Goal: Information Seeking & Learning: Learn about a topic

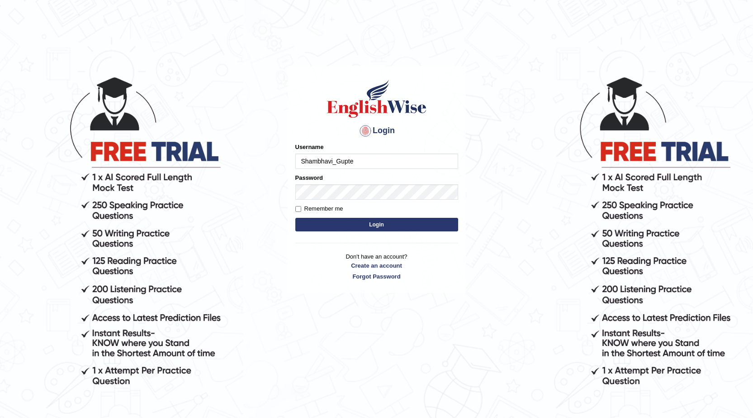
type input "Shambhavi_Gupte"
click at [379, 227] on button "Login" at bounding box center [376, 225] width 163 height 14
type input "Shambhavi_Gupte"
click at [368, 221] on button "Login" at bounding box center [376, 225] width 163 height 14
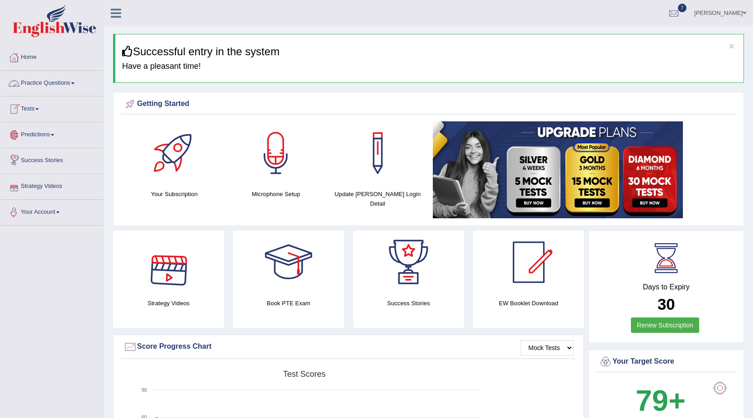
click at [42, 137] on link "Predictions" at bounding box center [51, 133] width 103 height 23
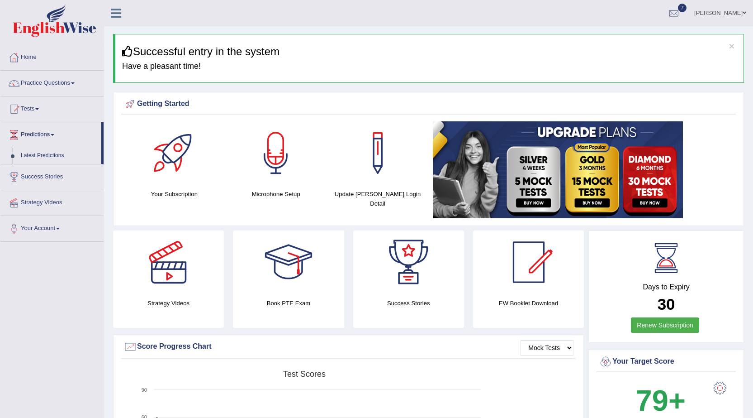
click at [46, 105] on link "Tests" at bounding box center [51, 107] width 103 height 23
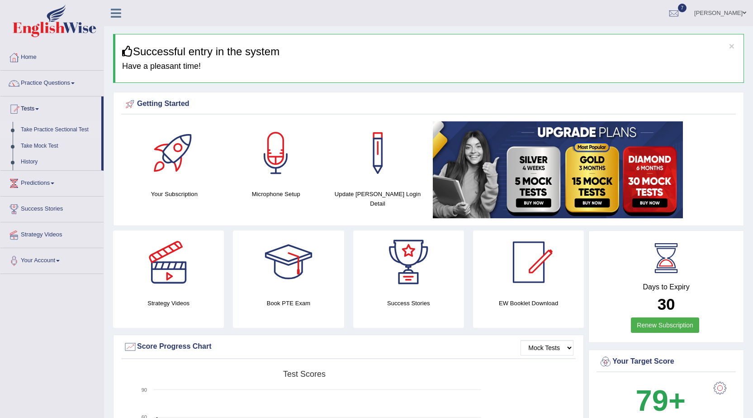
click at [64, 129] on link "Take Practice Sectional Test" at bounding box center [59, 130] width 85 height 16
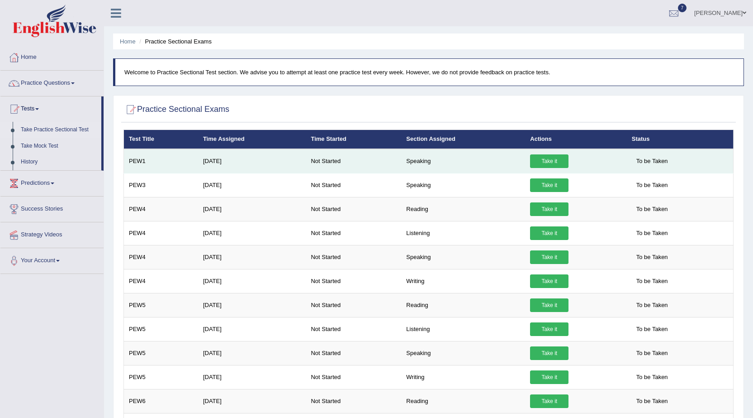
click at [548, 157] on link "Take it" at bounding box center [549, 161] width 38 height 14
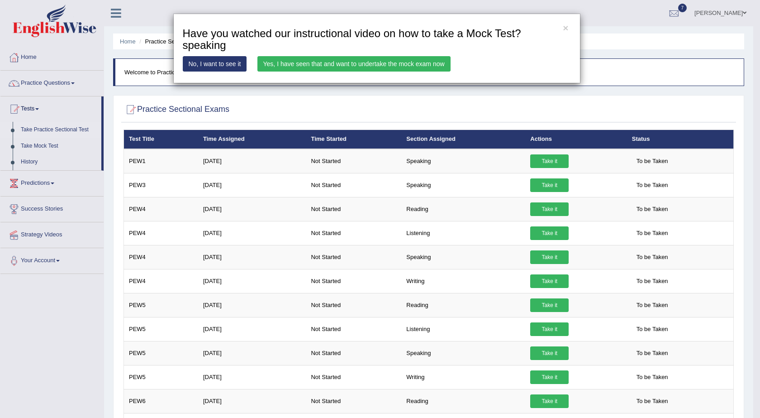
click at [346, 56] on link "Yes, I have seen that and want to undertake the mock exam now" at bounding box center [353, 63] width 193 height 15
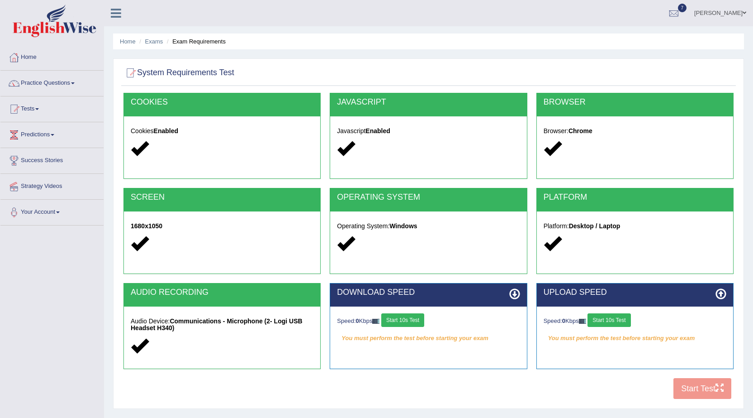
click at [353, 144] on icon at bounding box center [346, 148] width 18 height 18
click at [692, 400] on div "COOKIES Cookies Enabled JAVASCRIPT Javascript Enabled BROWSER Browser: Chrome S…" at bounding box center [428, 248] width 615 height 311
click at [412, 321] on button "Start 10s Test" at bounding box center [402, 320] width 43 height 14
click at [625, 327] on div "Speed: 0 Kbps Start 10s Test" at bounding box center [635, 321] width 183 height 16
click at [623, 326] on button "Start 10s Test" at bounding box center [609, 320] width 43 height 14
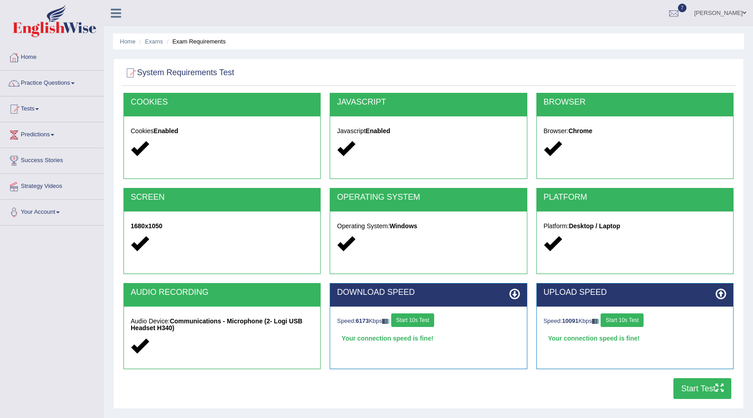
click at [696, 389] on button "Start Test" at bounding box center [703, 388] width 58 height 21
click at [40, 96] on li "Practice Questions Speaking Practice Read Aloud Repeat Sentence Describe Image …" at bounding box center [51, 84] width 103 height 26
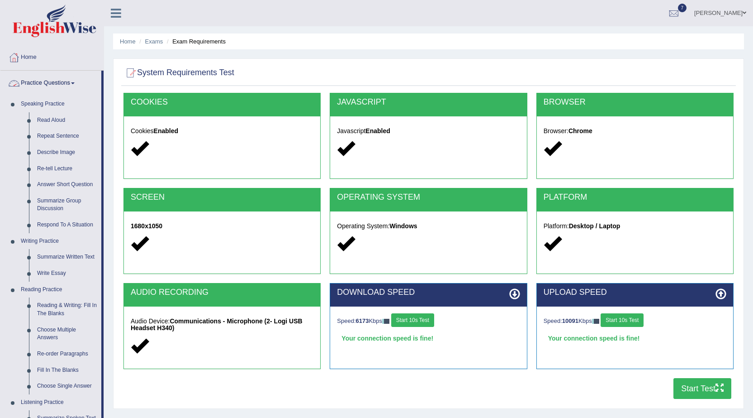
click at [57, 83] on link "Practice Questions" at bounding box center [50, 82] width 101 height 23
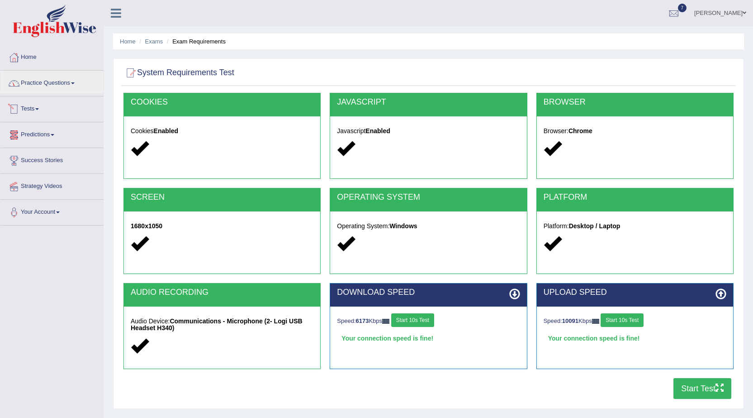
click at [27, 109] on link "Tests" at bounding box center [51, 107] width 103 height 23
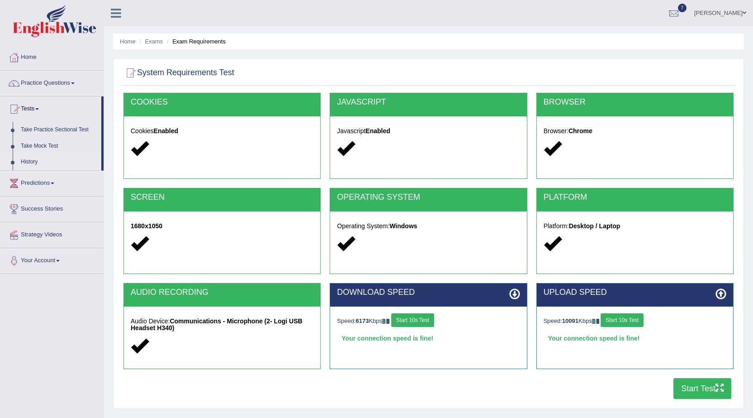
click at [33, 157] on link "History" at bounding box center [59, 162] width 85 height 16
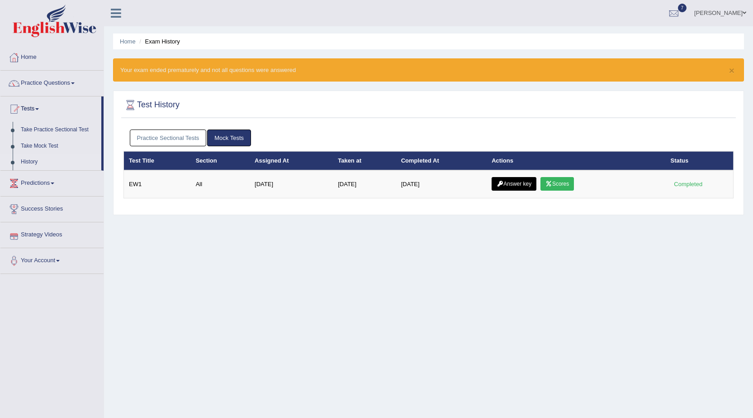
click at [178, 139] on link "Practice Sectional Tests" at bounding box center [168, 137] width 77 height 17
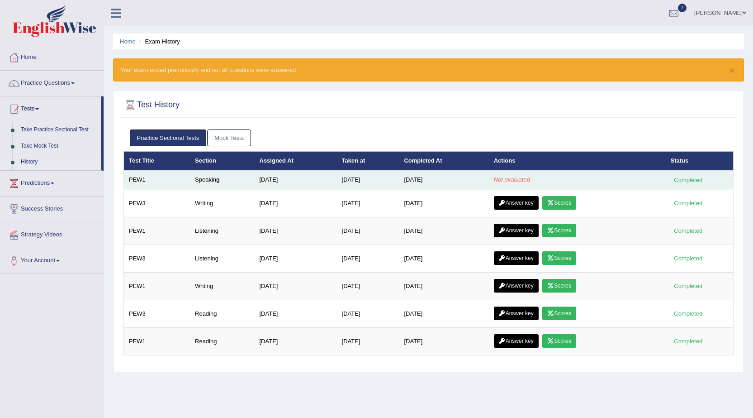
click at [357, 180] on td "Oct 9, 2025" at bounding box center [368, 179] width 62 height 19
click at [181, 182] on td "PEW1" at bounding box center [157, 179] width 67 height 19
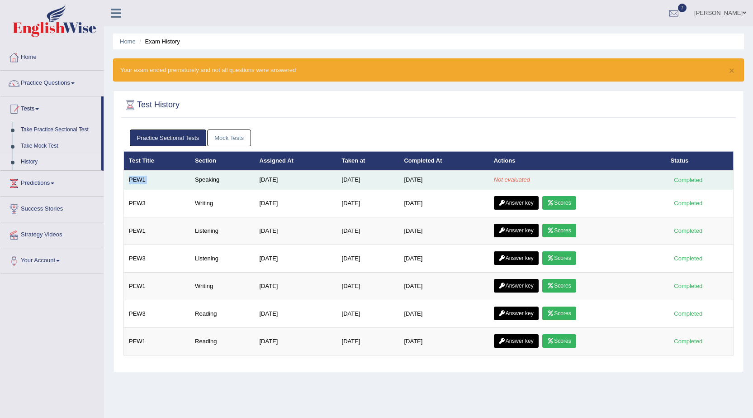
click at [181, 182] on td "PEW1" at bounding box center [157, 179] width 67 height 19
click at [209, 183] on td "Speaking" at bounding box center [222, 179] width 64 height 19
click at [524, 186] on td "Not evaluated" at bounding box center [577, 179] width 177 height 19
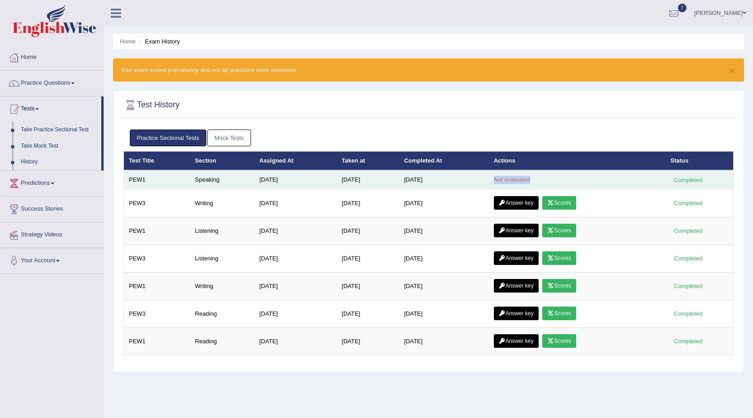
click at [524, 186] on td "Not evaluated" at bounding box center [577, 179] width 177 height 19
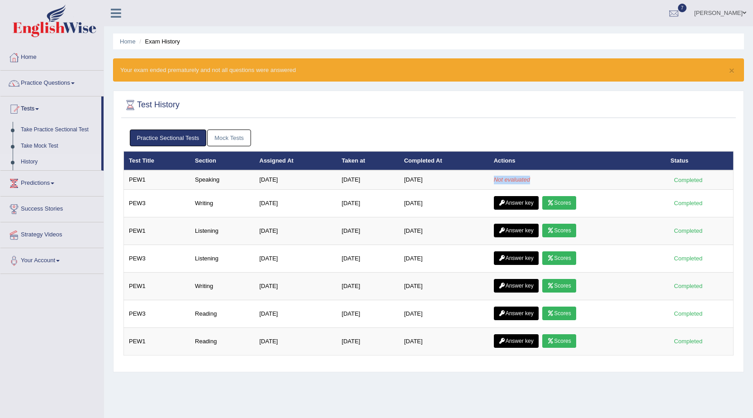
click at [667, 18] on div at bounding box center [674, 14] width 14 height 14
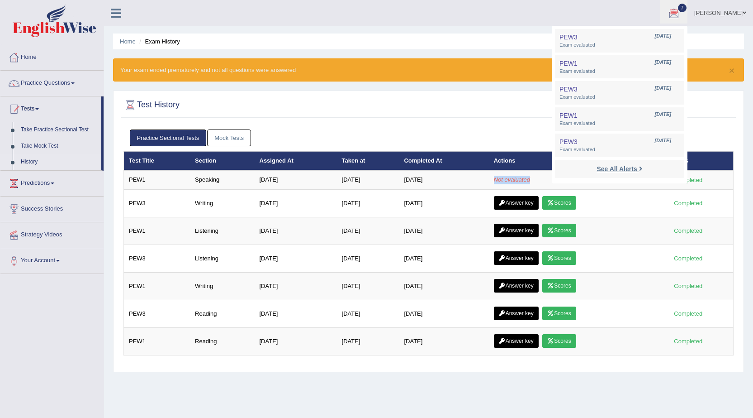
click at [604, 169] on strong "See All Alerts" at bounding box center [617, 168] width 40 height 7
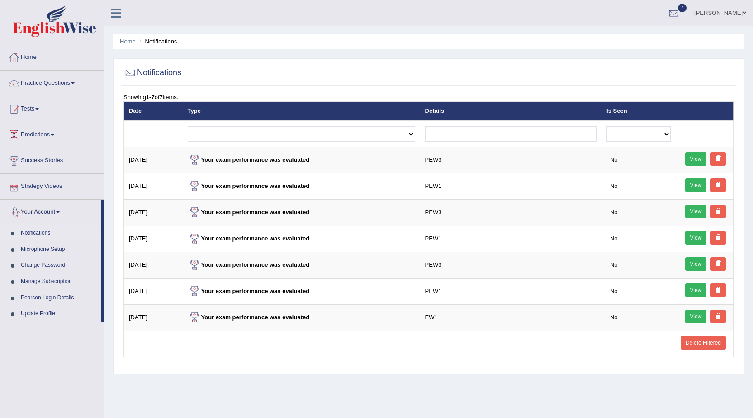
click at [57, 137] on link "Predictions" at bounding box center [51, 133] width 103 height 23
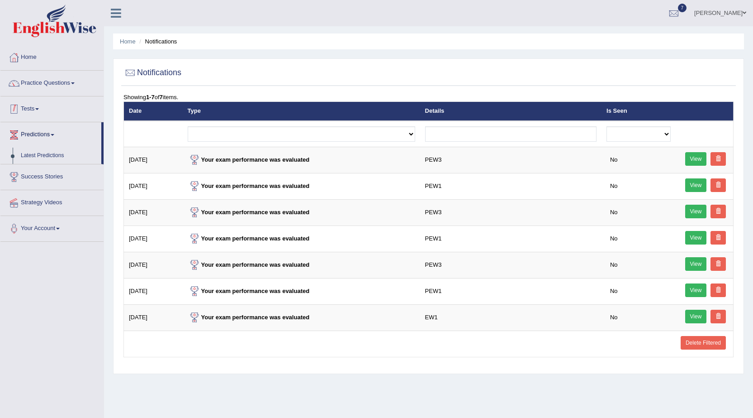
click at [49, 102] on link "Tests" at bounding box center [51, 107] width 103 height 23
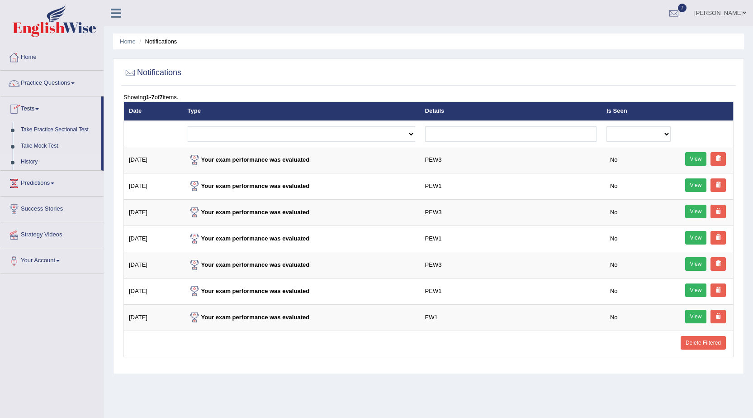
click at [39, 167] on link "History" at bounding box center [59, 162] width 85 height 16
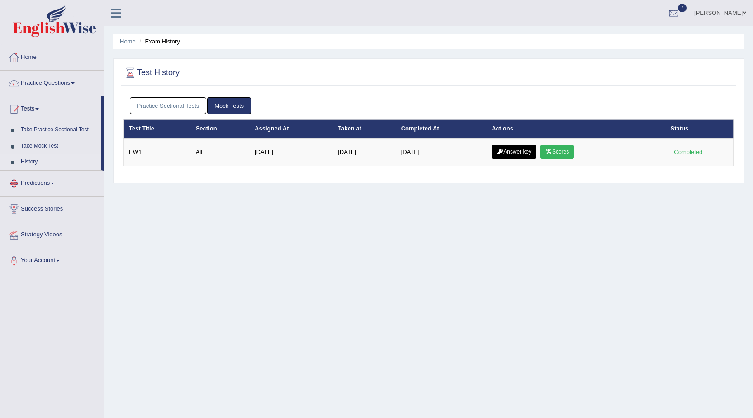
click at [146, 105] on link "Practice Sectional Tests" at bounding box center [168, 105] width 77 height 17
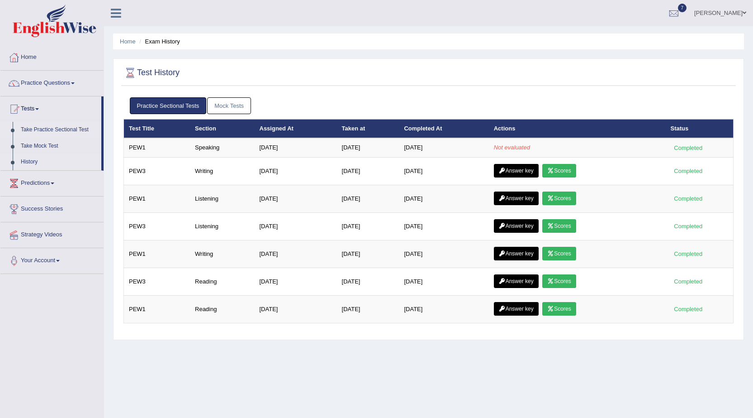
click at [70, 126] on link "Take Practice Sectional Test" at bounding box center [59, 130] width 85 height 16
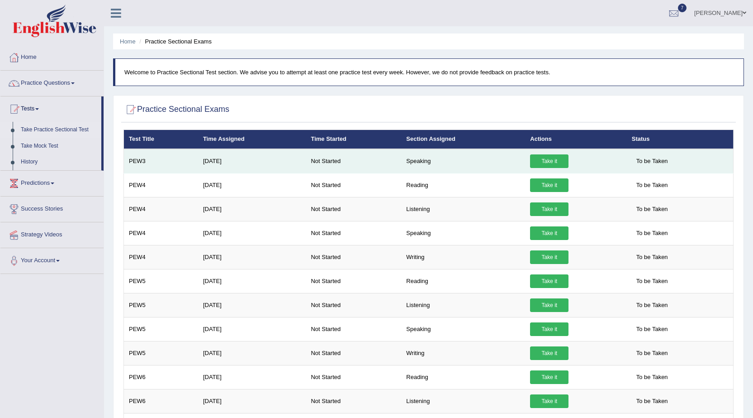
click at [420, 154] on td "Speaking" at bounding box center [463, 161] width 124 height 24
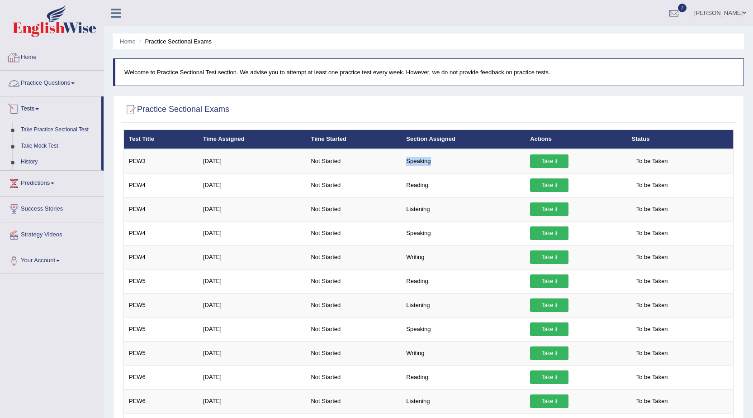
click at [34, 86] on link "Practice Questions" at bounding box center [51, 82] width 103 height 23
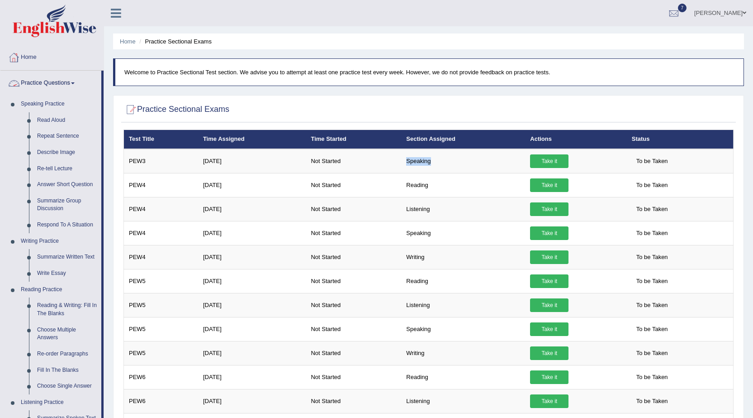
click at [63, 88] on link "Practice Questions" at bounding box center [50, 82] width 101 height 23
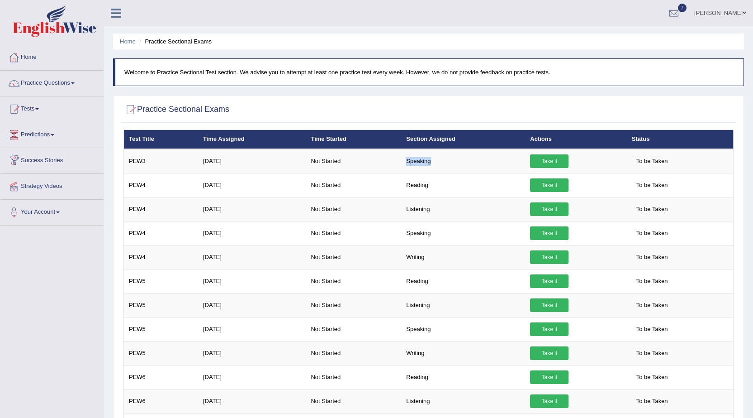
click at [50, 110] on link "Tests" at bounding box center [51, 107] width 103 height 23
click at [40, 165] on link "History" at bounding box center [59, 162] width 85 height 16
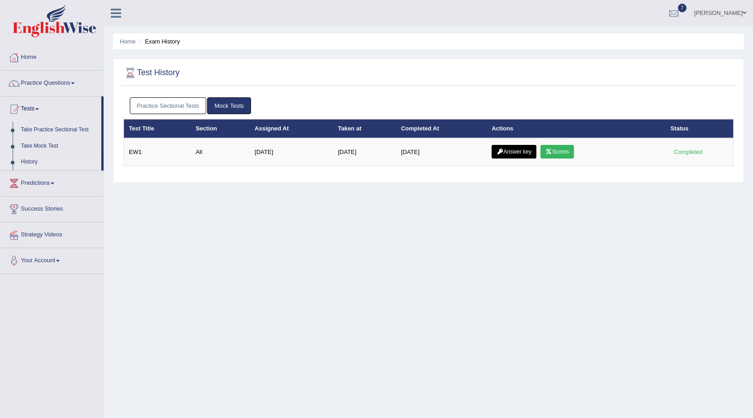
click at [189, 101] on link "Practice Sectional Tests" at bounding box center [168, 105] width 77 height 17
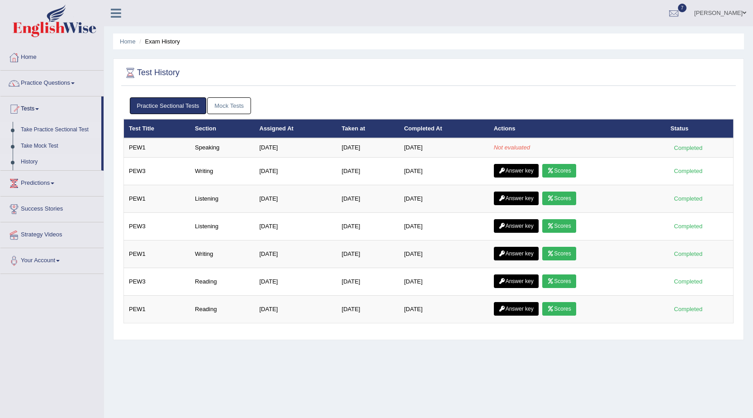
click at [56, 129] on link "Take Practice Sectional Test" at bounding box center [59, 130] width 85 height 16
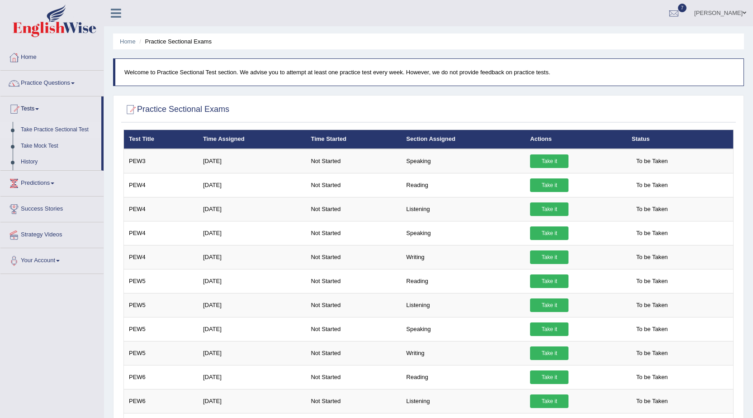
click at [52, 80] on link "Practice Questions" at bounding box center [51, 82] width 103 height 23
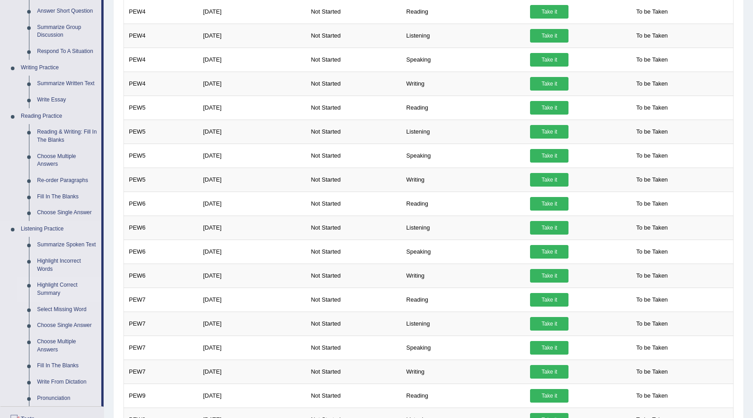
scroll to position [181, 0]
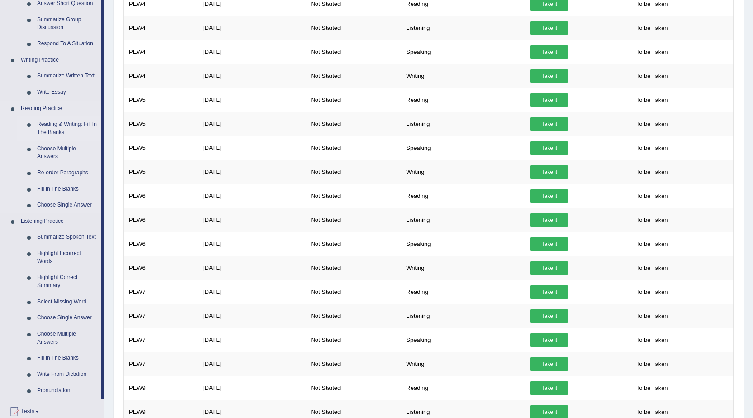
click at [71, 128] on link "Reading & Writing: Fill In The Blanks" at bounding box center [67, 128] width 68 height 24
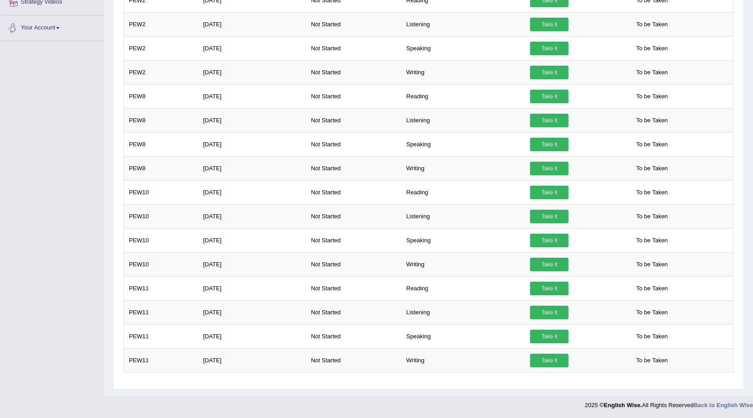
scroll to position [646, 0]
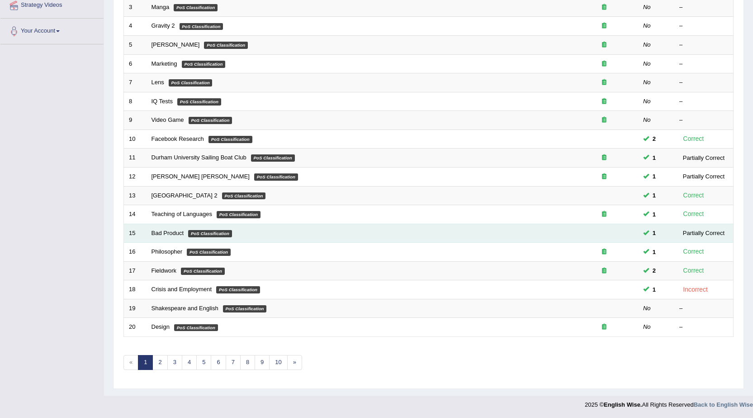
scroll to position [181, 0]
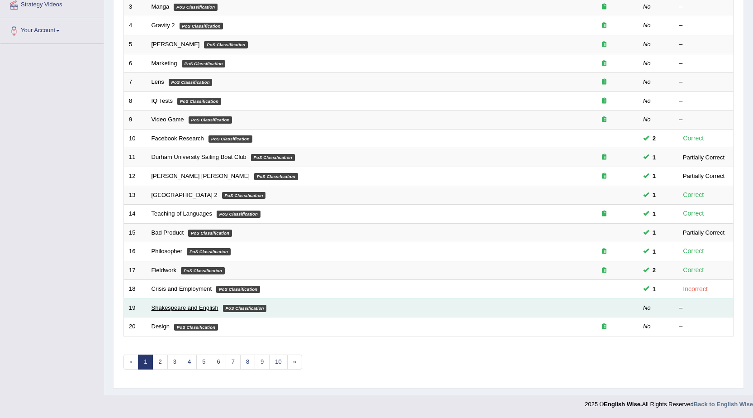
click at [192, 305] on link "Shakespeare and English" at bounding box center [185, 307] width 67 height 7
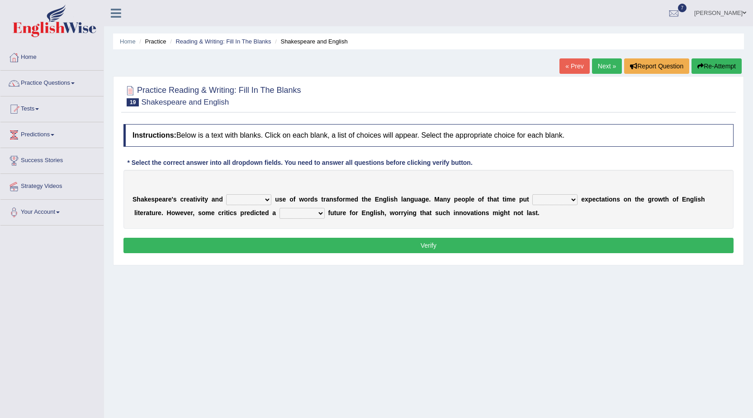
click at [242, 201] on select "idealized intensive fancied inventive" at bounding box center [248, 199] width 45 height 11
click at [61, 107] on link "Tests" at bounding box center [51, 107] width 103 height 23
click at [36, 160] on link "History" at bounding box center [59, 162] width 85 height 16
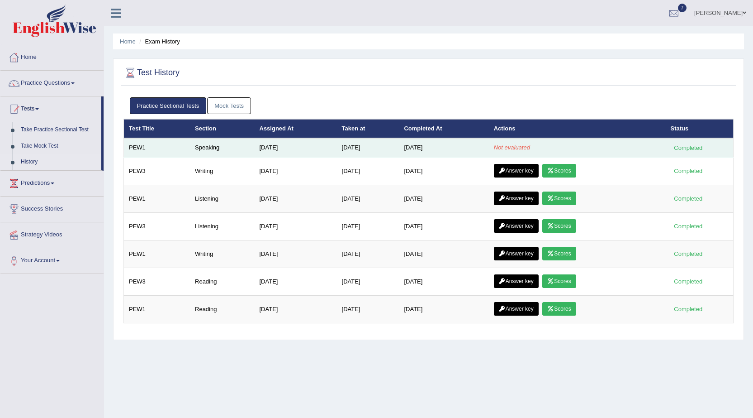
click at [173, 147] on td "PEW1" at bounding box center [157, 147] width 67 height 19
click at [361, 143] on td "[DATE]" at bounding box center [368, 147] width 62 height 19
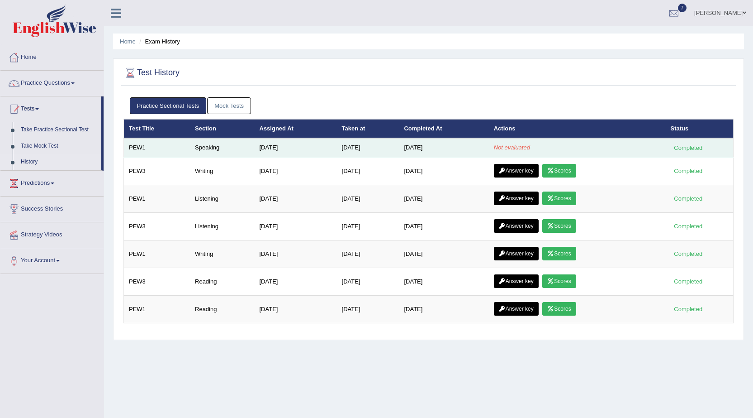
click at [522, 148] on em "Not evaluated" at bounding box center [512, 147] width 36 height 7
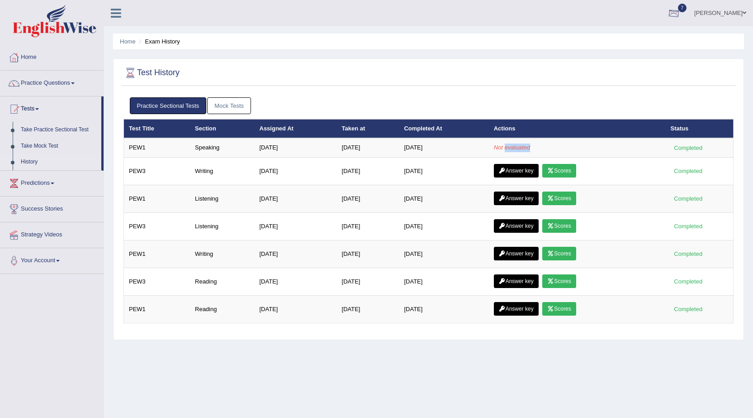
click at [678, 5] on span "7" at bounding box center [682, 8] width 9 height 9
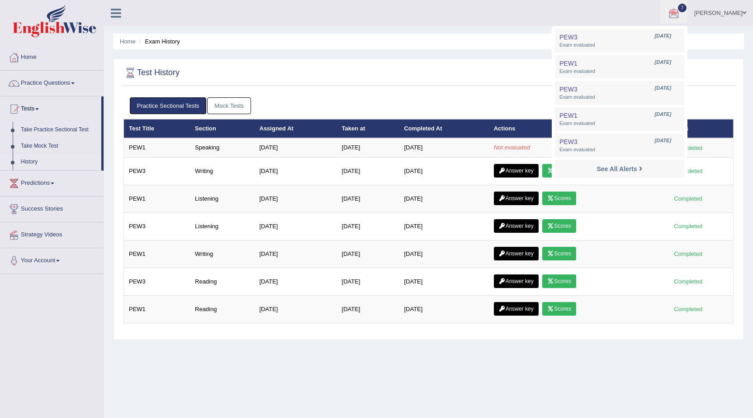
click at [601, 175] on li "See All Alerts" at bounding box center [619, 169] width 129 height 19
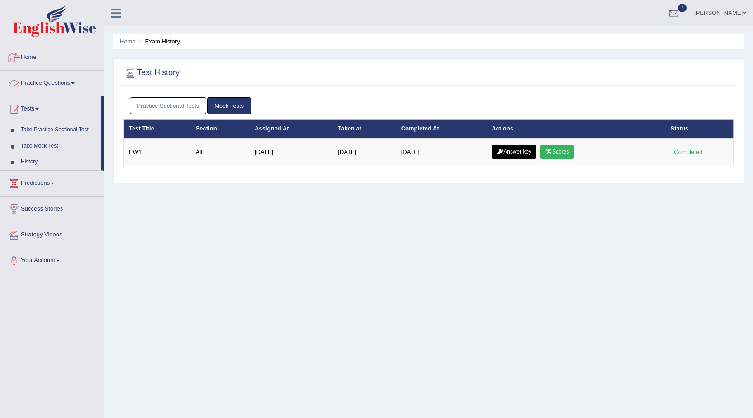
click at [159, 107] on link "Practice Sectional Tests" at bounding box center [168, 105] width 77 height 17
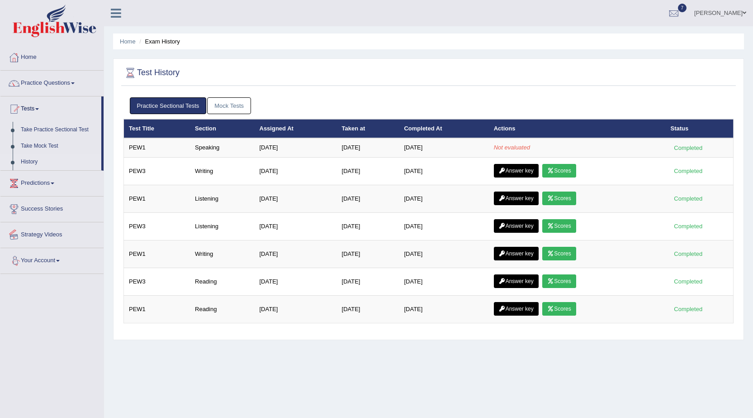
click at [40, 231] on link "Strategy Videos" at bounding box center [51, 233] width 103 height 23
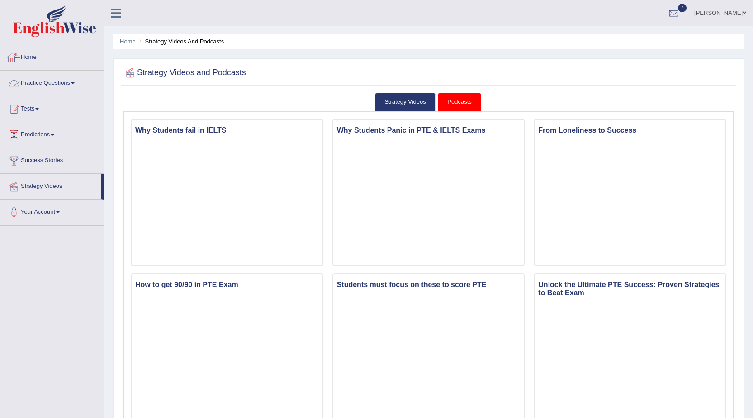
click at [47, 124] on link "Predictions" at bounding box center [51, 133] width 103 height 23
click at [51, 108] on link "Tests" at bounding box center [51, 107] width 103 height 23
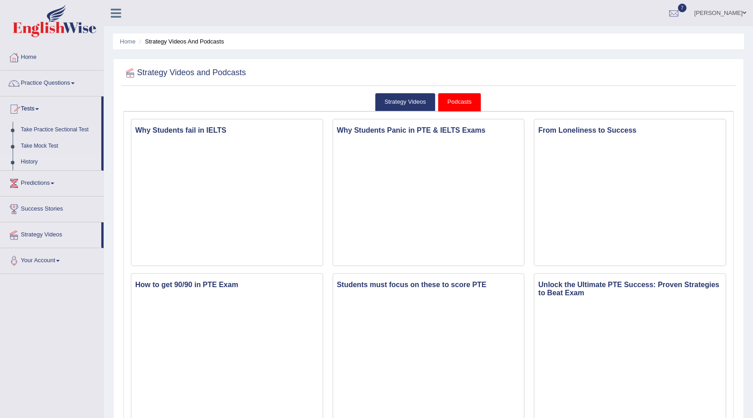
click at [40, 162] on link "History" at bounding box center [59, 162] width 85 height 16
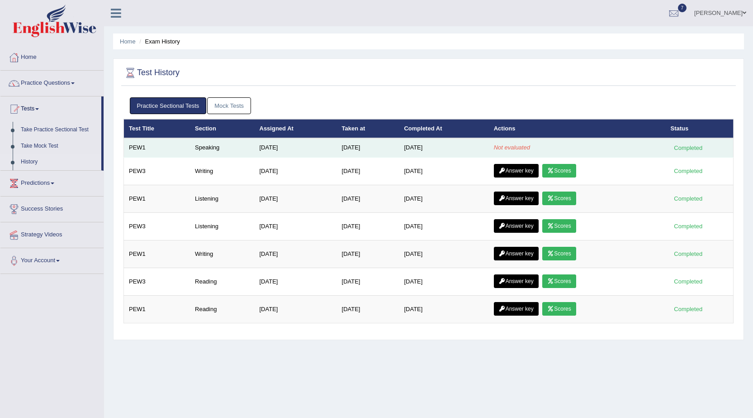
click at [513, 144] on em "Not evaluated" at bounding box center [512, 147] width 36 height 7
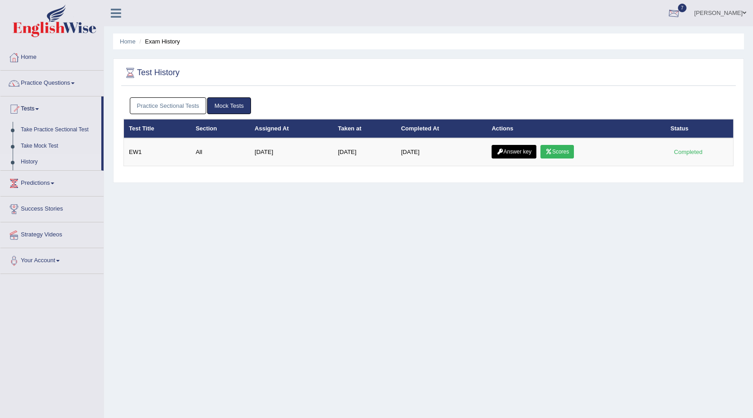
click at [667, 12] on div at bounding box center [674, 14] width 14 height 14
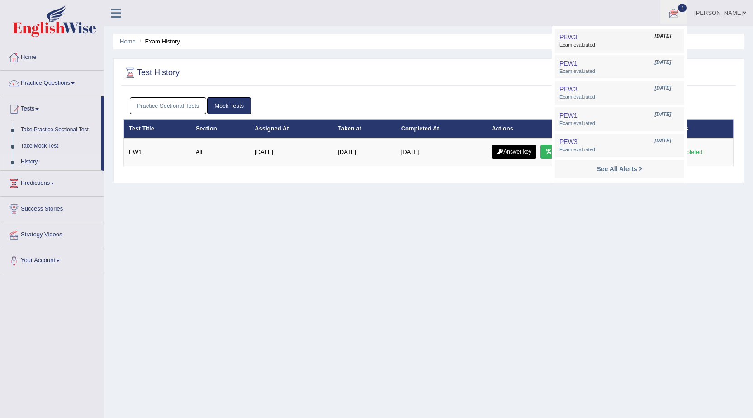
click at [595, 48] on span "Exam evaluated" at bounding box center [620, 45] width 120 height 7
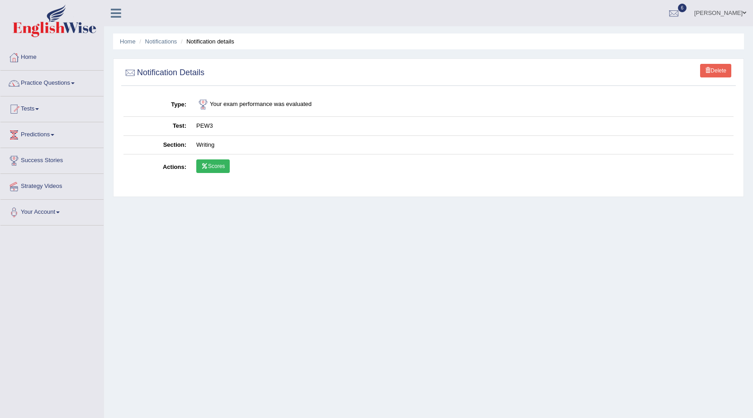
click at [210, 140] on td "Writing" at bounding box center [462, 144] width 543 height 19
click at [229, 108] on td "Your exam performance was evaluated" at bounding box center [462, 105] width 543 height 24
click at [224, 166] on link "Scores" at bounding box center [212, 166] width 33 height 14
click at [667, 14] on div at bounding box center [674, 14] width 14 height 14
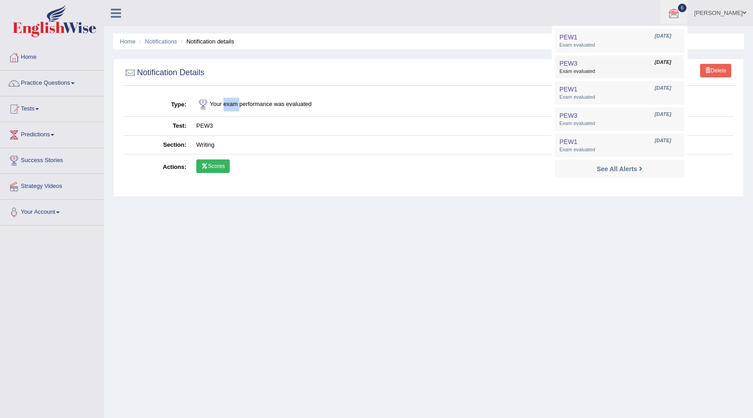
click at [578, 68] on span "Exam evaluated" at bounding box center [620, 71] width 120 height 7
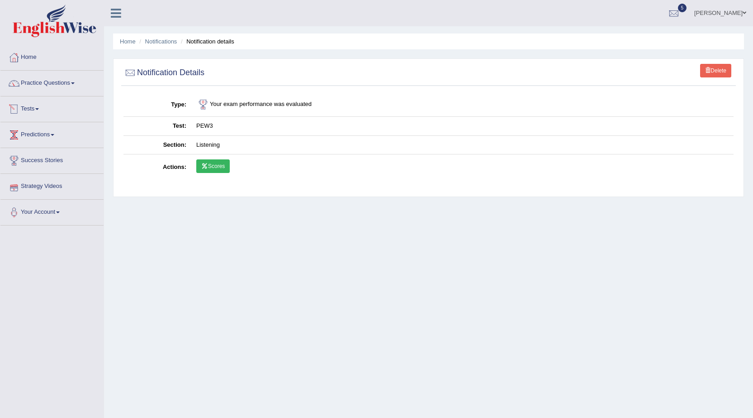
click at [213, 164] on link "Scores" at bounding box center [212, 166] width 33 height 14
click at [66, 53] on link "Home" at bounding box center [51, 56] width 103 height 23
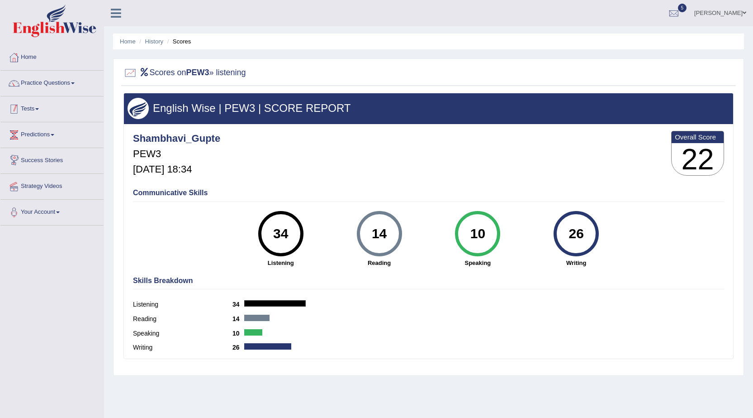
click at [33, 117] on link "Tests" at bounding box center [51, 107] width 103 height 23
click at [38, 167] on link "History" at bounding box center [59, 162] width 85 height 16
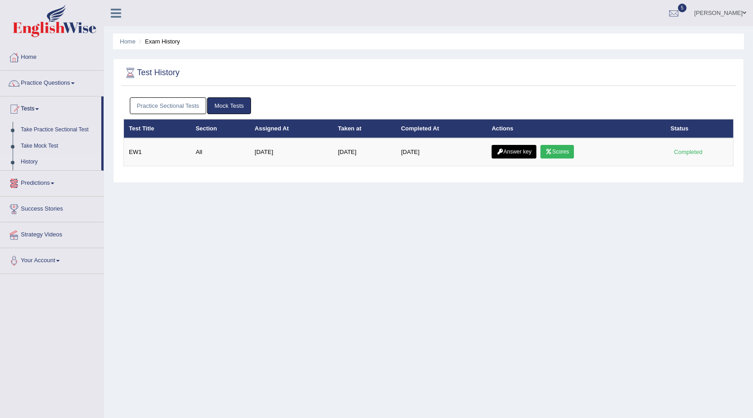
click at [195, 102] on link "Practice Sectional Tests" at bounding box center [168, 105] width 77 height 17
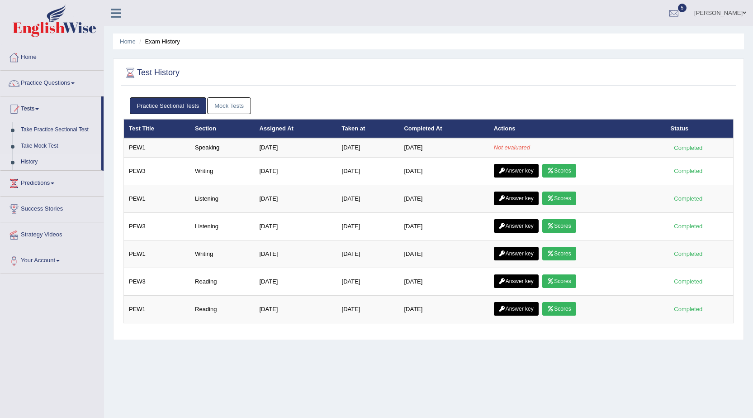
click at [223, 106] on link "Mock Tests" at bounding box center [229, 105] width 44 height 17
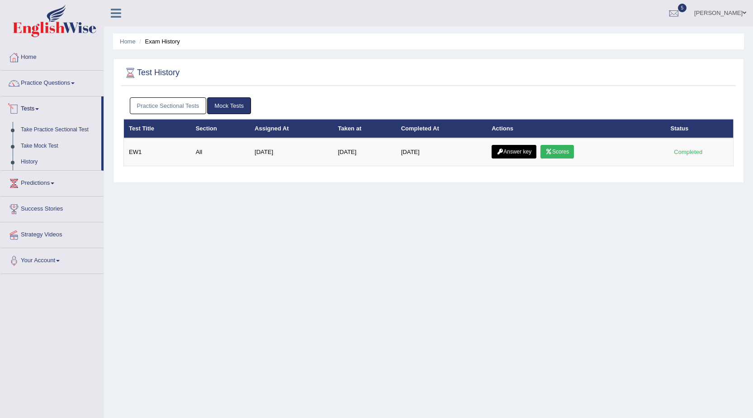
click at [166, 108] on link "Practice Sectional Tests" at bounding box center [168, 105] width 77 height 17
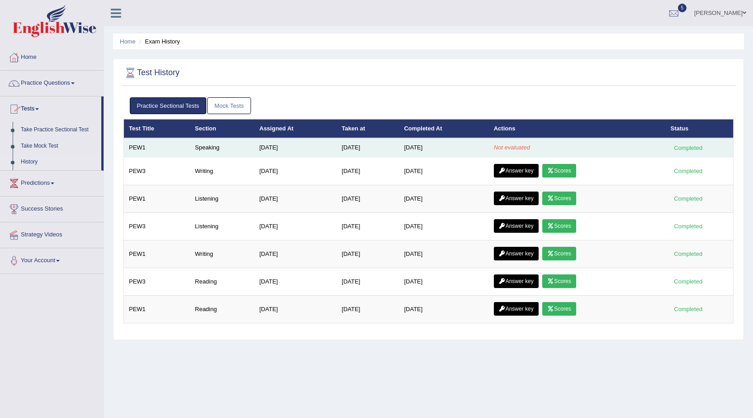
click at [194, 142] on td "Speaking" at bounding box center [222, 147] width 64 height 19
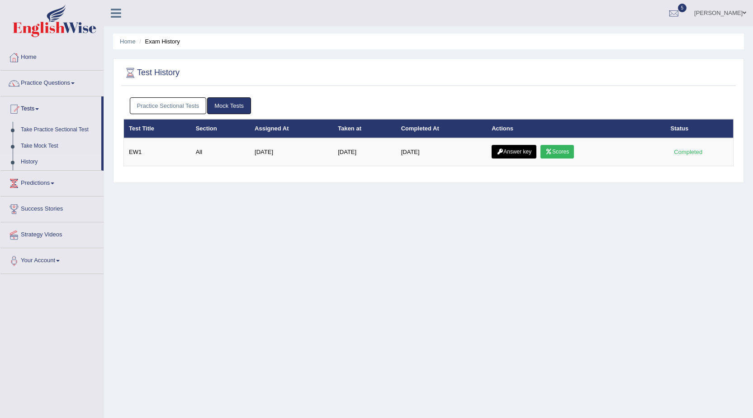
click at [156, 110] on link "Practice Sectional Tests" at bounding box center [168, 105] width 77 height 17
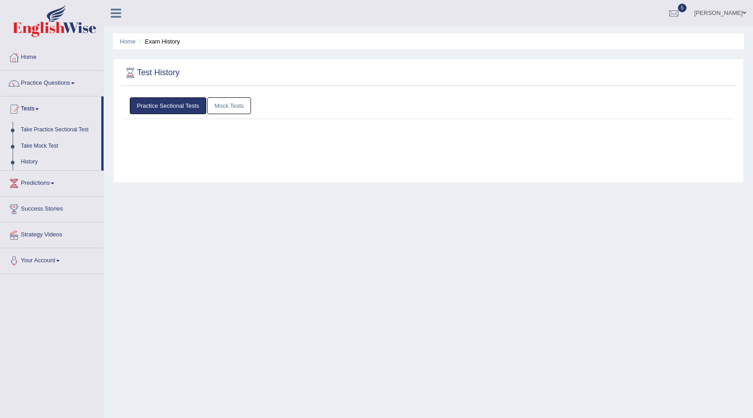
click at [156, 110] on link "Practice Sectional Tests" at bounding box center [168, 105] width 77 height 17
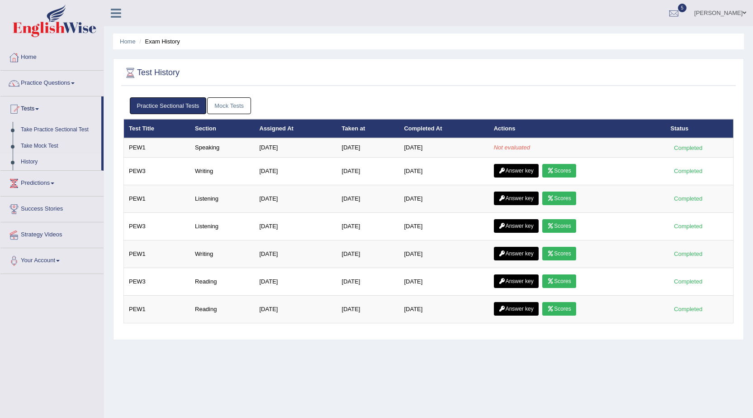
click at [156, 110] on link "Practice Sectional Tests" at bounding box center [168, 105] width 77 height 17
click at [146, 107] on link "Practice Sectional Tests" at bounding box center [168, 105] width 77 height 17
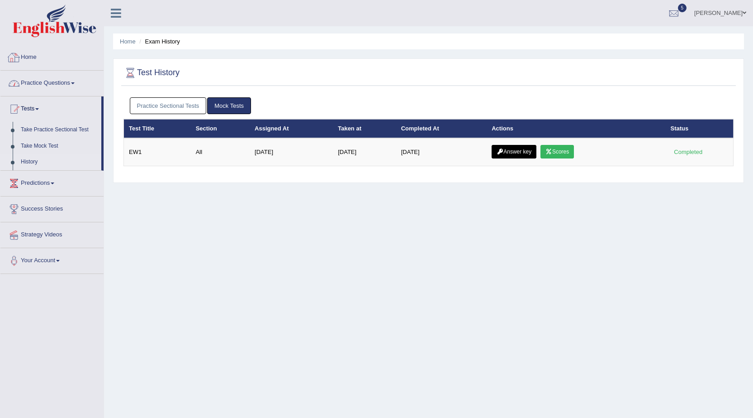
click at [142, 103] on link "Practice Sectional Tests" at bounding box center [168, 105] width 77 height 17
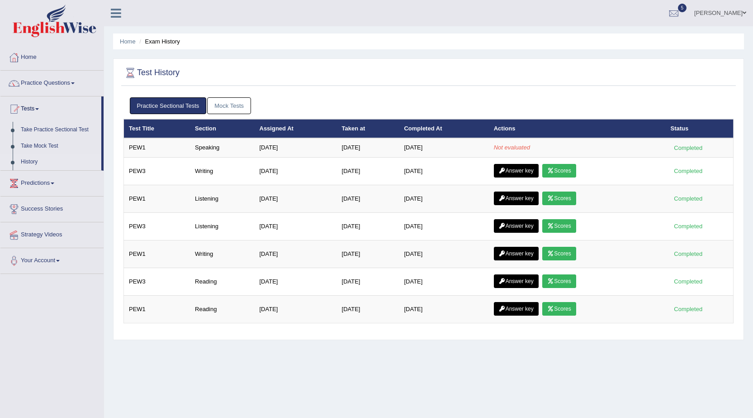
click at [183, 108] on link "Practice Sectional Tests" at bounding box center [168, 105] width 77 height 17
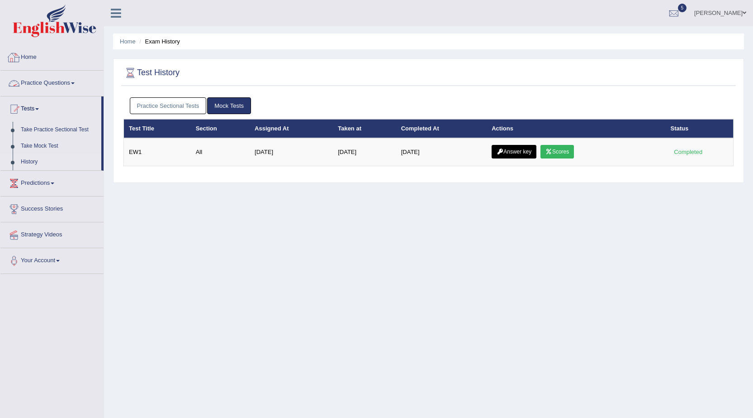
click at [157, 105] on link "Practice Sectional Tests" at bounding box center [168, 105] width 77 height 17
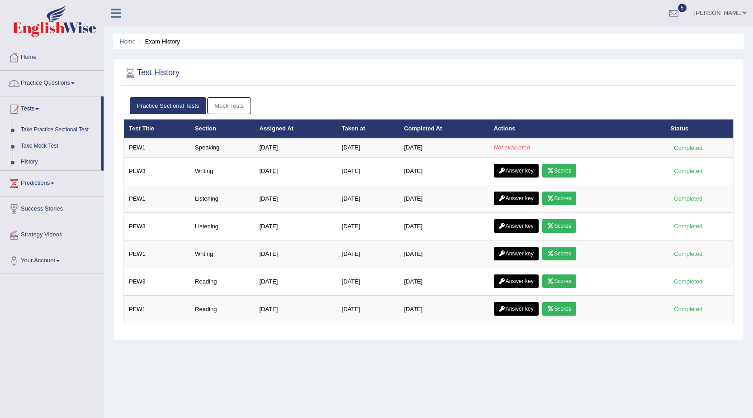
click at [157, 105] on link "Practice Sectional Tests" at bounding box center [168, 105] width 77 height 17
click at [57, 83] on link "Practice Questions" at bounding box center [51, 82] width 103 height 23
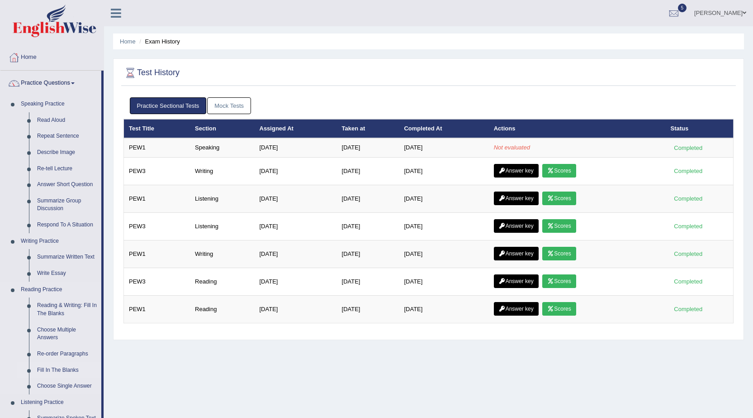
scroll to position [45, 0]
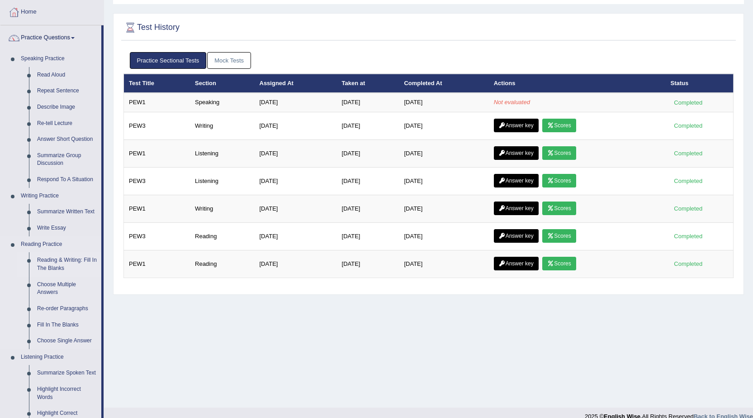
click at [51, 266] on link "Reading & Writing: Fill In The Blanks" at bounding box center [67, 264] width 68 height 24
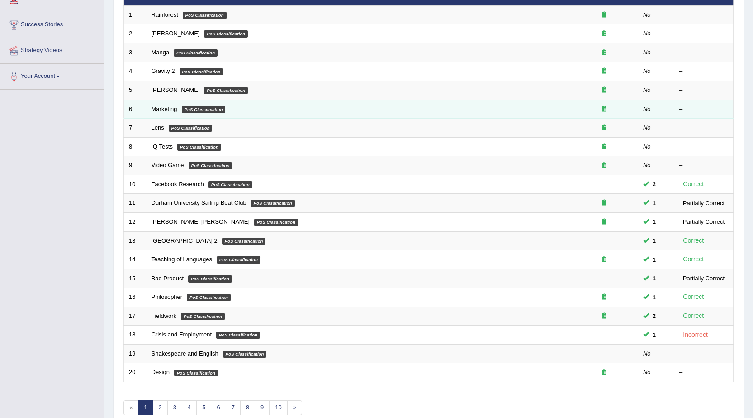
scroll to position [181, 0]
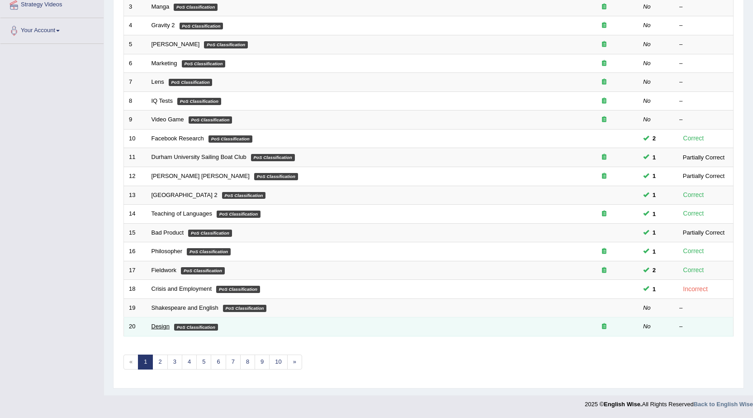
click at [163, 328] on link "Design" at bounding box center [161, 326] width 18 height 7
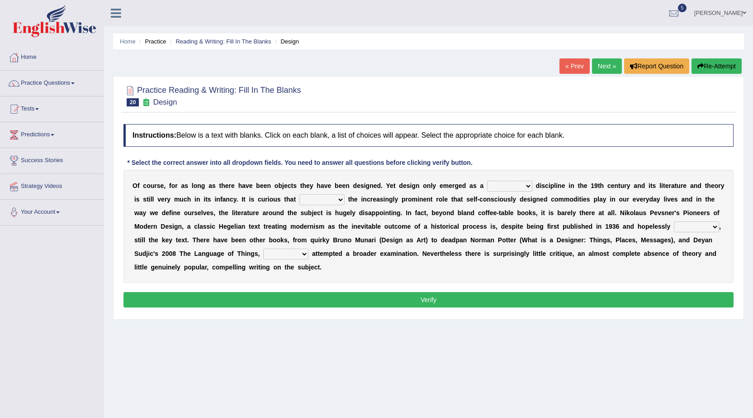
drag, startPoint x: 241, startPoint y: 184, endPoint x: 453, endPoint y: 185, distance: 211.3
click at [453, 185] on div "O f c o u r s e , f o r a s l o n g a s t h e r e h a v e b e e n o b j e c t s…" at bounding box center [429, 226] width 610 height 113
click at [50, 86] on link "Practice Questions" at bounding box center [51, 82] width 103 height 23
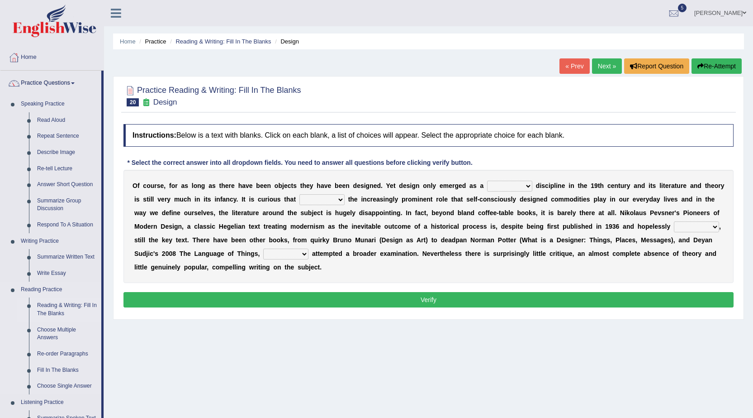
scroll to position [45, 0]
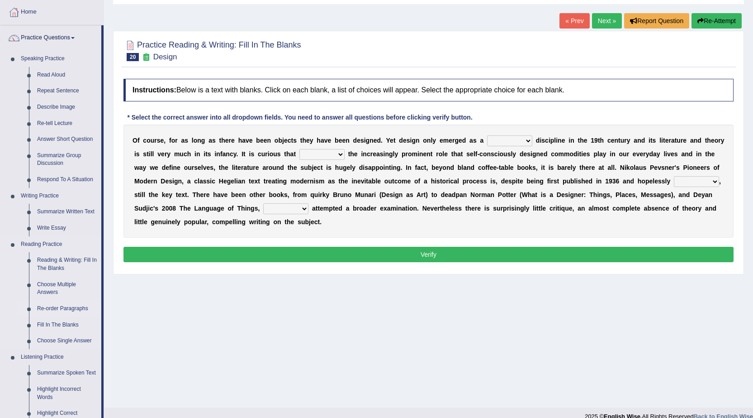
click at [55, 310] on link "Re-order Paragraphs" at bounding box center [67, 308] width 68 height 16
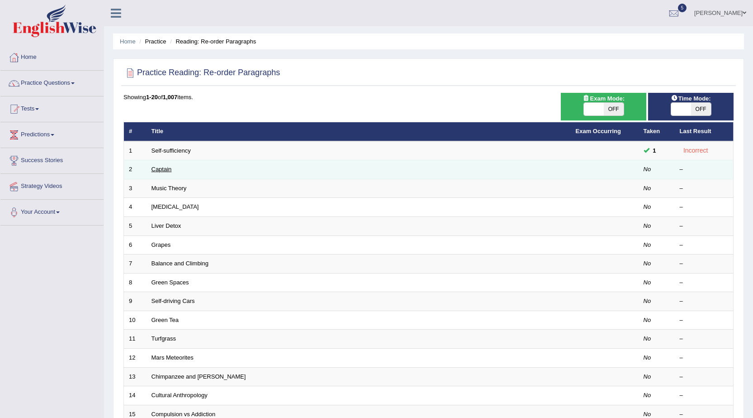
click at [165, 171] on link "Captain" at bounding box center [162, 169] width 20 height 7
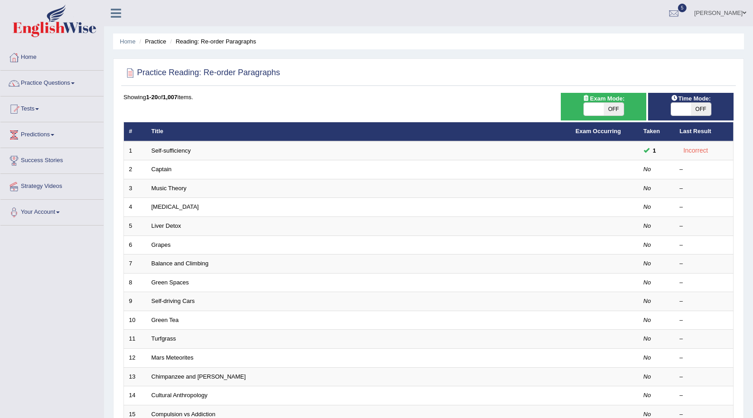
click at [167, 152] on link "Self-sufficiency" at bounding box center [171, 150] width 39 height 7
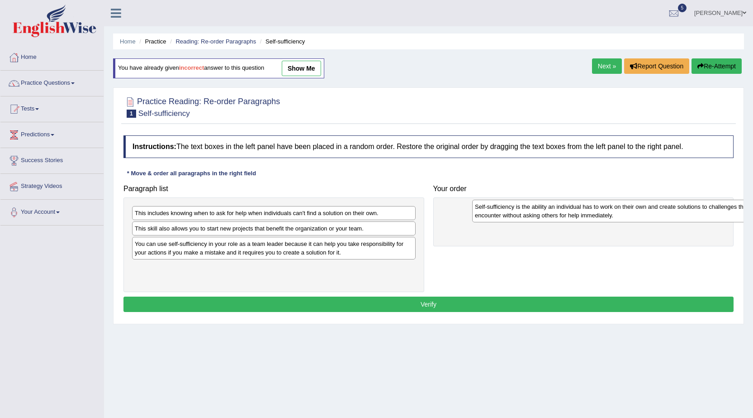
drag, startPoint x: 160, startPoint y: 273, endPoint x: 500, endPoint y: 212, distance: 345.7
click at [500, 212] on div "Self-sufficiency is the ability an individual has to work on their own and crea…" at bounding box center [614, 211] width 284 height 23
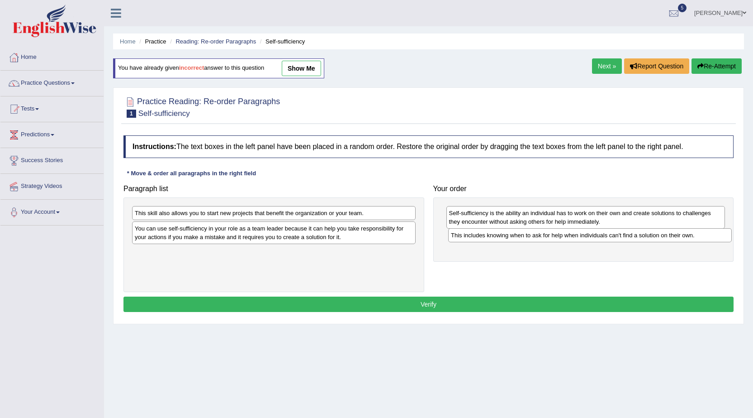
drag, startPoint x: 174, startPoint y: 217, endPoint x: 491, endPoint y: 239, distance: 317.1
click at [491, 239] on div "This includes knowing when to ask for help when individuals can't find a soluti…" at bounding box center [590, 235] width 284 height 14
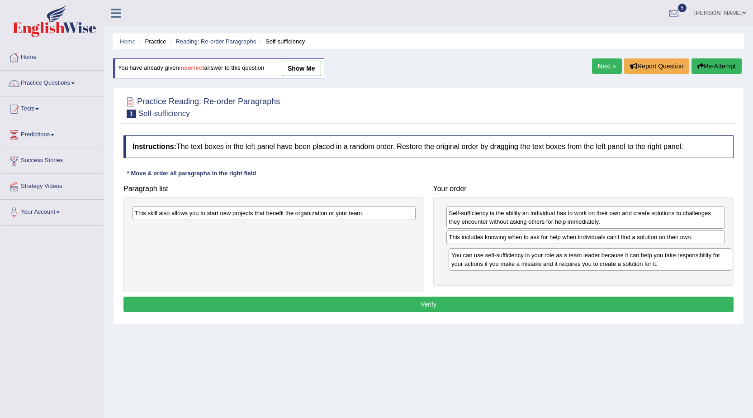
drag, startPoint x: 157, startPoint y: 231, endPoint x: 474, endPoint y: 258, distance: 317.9
click at [474, 258] on div "You can use self-sufficiency in your role as a team leader because it can help …" at bounding box center [591, 259] width 284 height 23
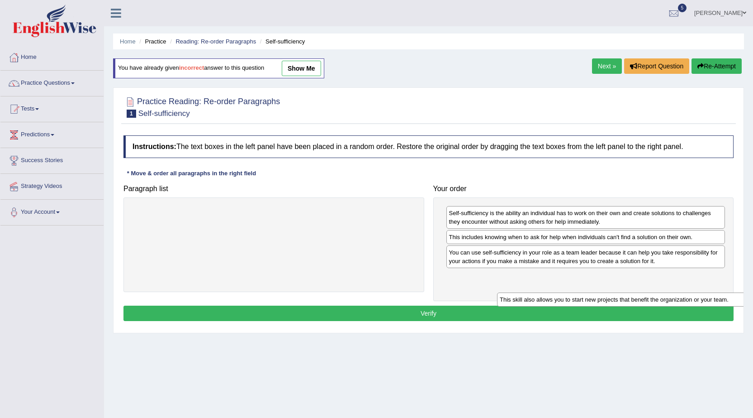
drag, startPoint x: 339, startPoint y: 213, endPoint x: 689, endPoint y: 282, distance: 356.1
click at [691, 292] on div "This skill also allows you to start new projects that benefit the organization …" at bounding box center [639, 299] width 284 height 14
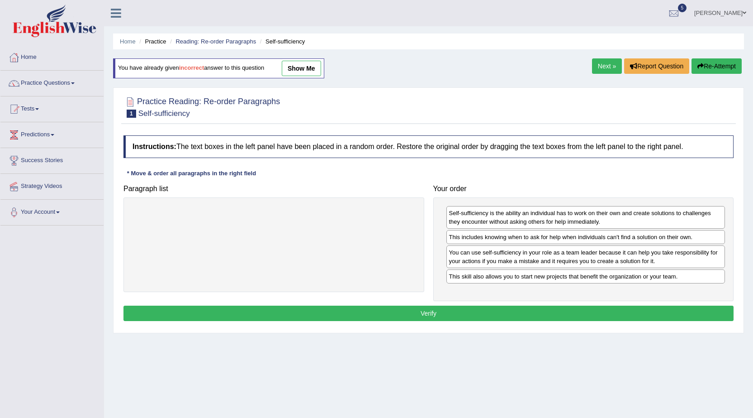
click at [476, 311] on button "Verify" at bounding box center [429, 312] width 610 height 15
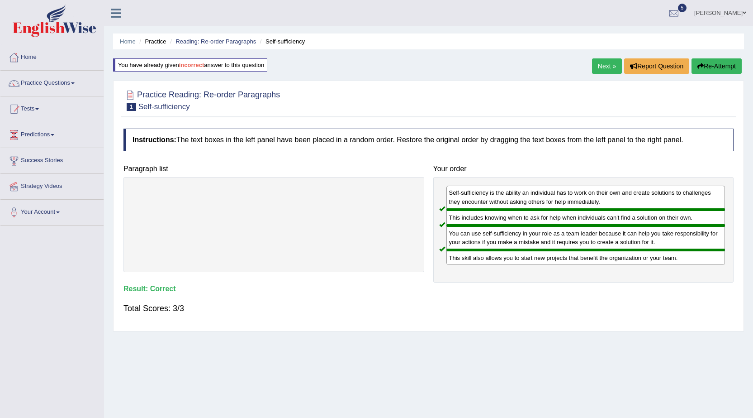
drag, startPoint x: 706, startPoint y: 60, endPoint x: 573, endPoint y: 122, distance: 146.6
click at [573, 122] on div "Home Practice Reading: Re-order Paragraphs Self-sufficiency You have already gi…" at bounding box center [428, 226] width 649 height 453
click at [598, 72] on link "Next »" at bounding box center [607, 65] width 30 height 15
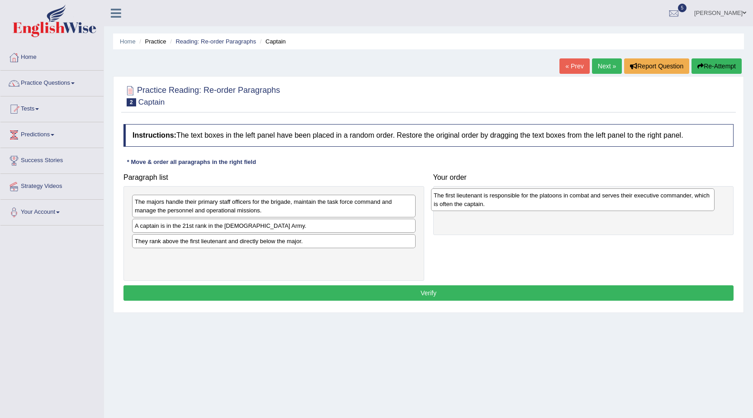
drag, startPoint x: 169, startPoint y: 263, endPoint x: 468, endPoint y: 202, distance: 305.3
click at [468, 202] on div "The first lieutenant is responsible for the platoons in combat and serves their…" at bounding box center [573, 199] width 284 height 23
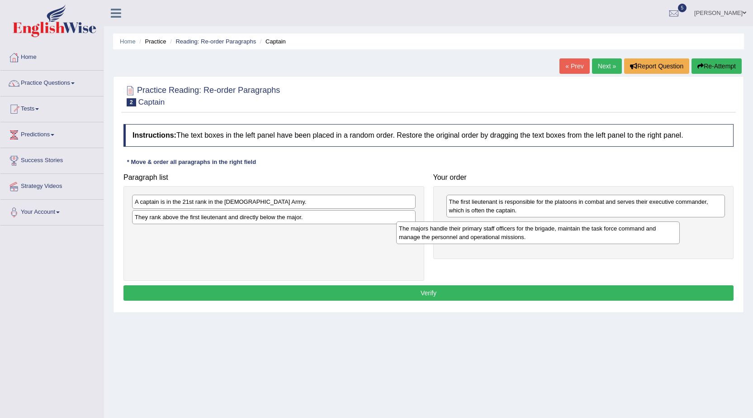
drag, startPoint x: 210, startPoint y: 214, endPoint x: 474, endPoint y: 240, distance: 265.6
click at [474, 240] on div "The majors handle their primary staff officers for the brigade, maintain the ta…" at bounding box center [538, 232] width 284 height 23
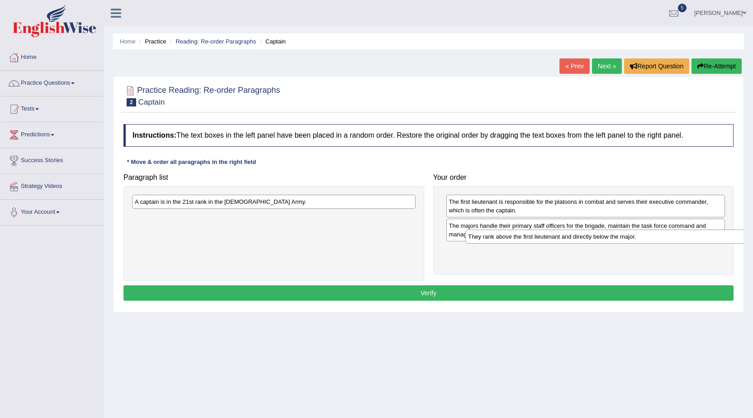
drag, startPoint x: 256, startPoint y: 215, endPoint x: 567, endPoint y: 257, distance: 314.1
click at [567, 243] on div "They rank above the first lieutenant and directly below the major." at bounding box center [608, 236] width 284 height 14
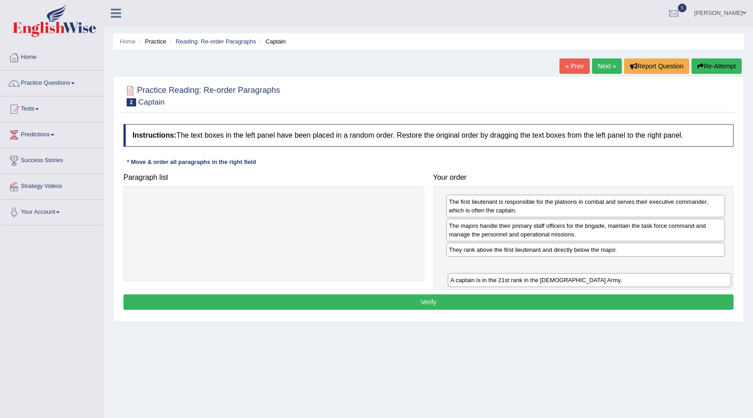
drag, startPoint x: 297, startPoint y: 201, endPoint x: 612, endPoint y: 280, distance: 324.5
click at [612, 280] on div "A captain is in the 21st rank in the US Army." at bounding box center [590, 280] width 284 height 14
click at [466, 299] on button "Verify" at bounding box center [429, 301] width 610 height 15
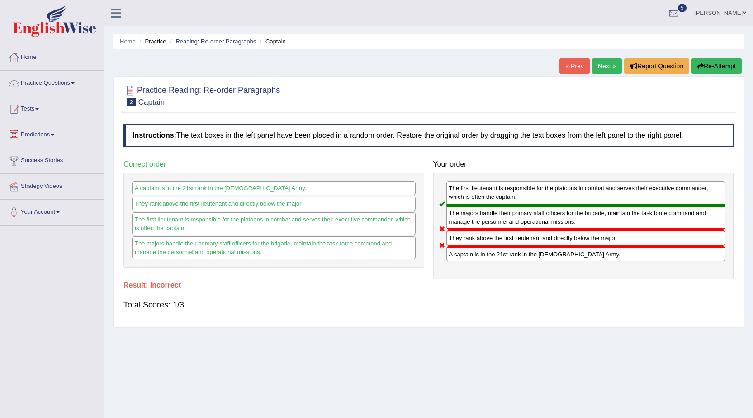
drag, startPoint x: 452, startPoint y: 242, endPoint x: 455, endPoint y: 220, distance: 22.4
click at [455, 220] on div "The first lieutenant is responsible for the platoons in combat and serves their…" at bounding box center [584, 225] width 301 height 106
drag, startPoint x: 456, startPoint y: 232, endPoint x: 456, endPoint y: 218, distance: 14.0
click at [456, 218] on div "The first lieutenant is responsible for the platoons in combat and serves their…" at bounding box center [584, 225] width 301 height 106
click at [456, 218] on div "The majors handle their primary staff officers for the brigade, maintain the ta…" at bounding box center [586, 217] width 279 height 24
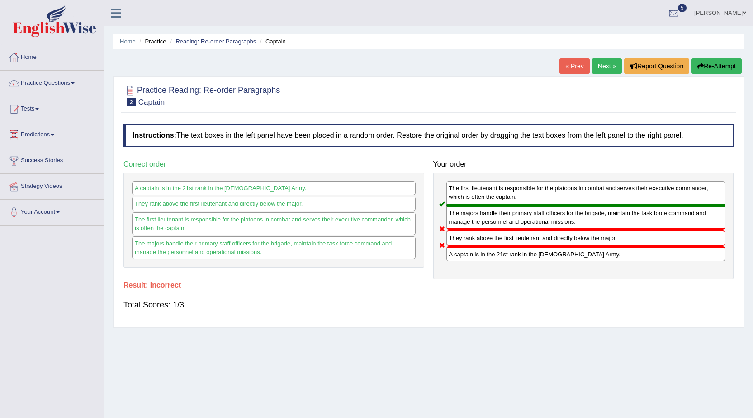
click at [460, 254] on div "A captain is in the 21st rank in the US Army." at bounding box center [586, 253] width 279 height 15
click at [458, 208] on div "The majors handle their primary staff officers for the brigade, maintain the ta…" at bounding box center [586, 217] width 279 height 24
click at [459, 213] on div "The majors handle their primary staff officers for the brigade, maintain the ta…" at bounding box center [586, 217] width 279 height 24
click at [458, 203] on div "The first lieutenant is responsible for the platoons in combat and serves their…" at bounding box center [586, 193] width 279 height 24
click at [458, 205] on div "The majors handle their primary staff officers for the brigade, maintain the ta…" at bounding box center [586, 217] width 279 height 24
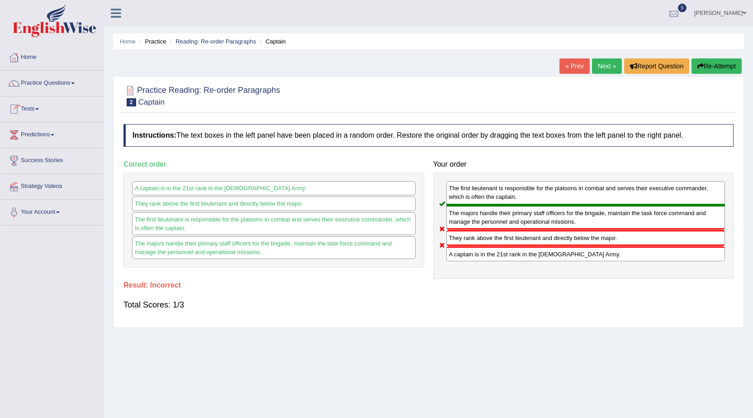
click at [671, 14] on div at bounding box center [674, 14] width 14 height 14
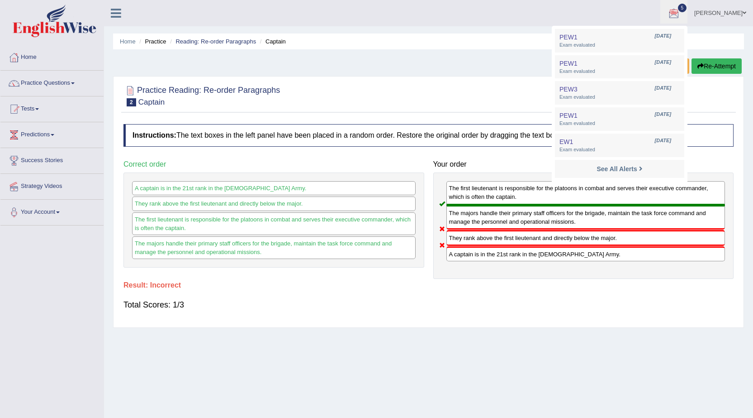
click at [593, 23] on ul "SHAMBHAVI GUPTE Toggle navigation Username: Shambhavi_Gupte Access Type: Online…" at bounding box center [526, 13] width 455 height 26
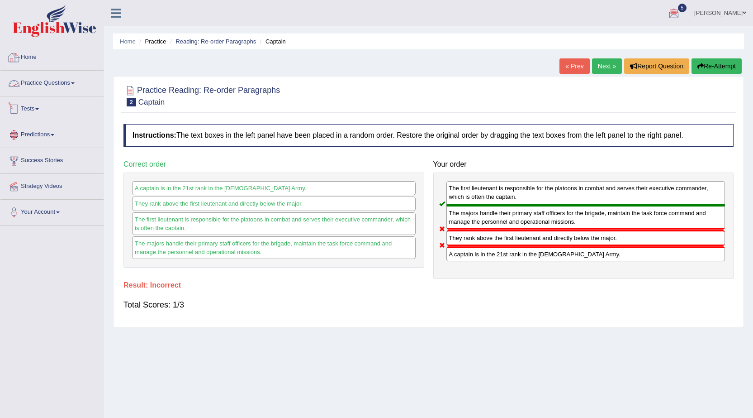
click at [47, 99] on link "Tests" at bounding box center [51, 107] width 103 height 23
click at [38, 161] on link "History" at bounding box center [59, 162] width 85 height 16
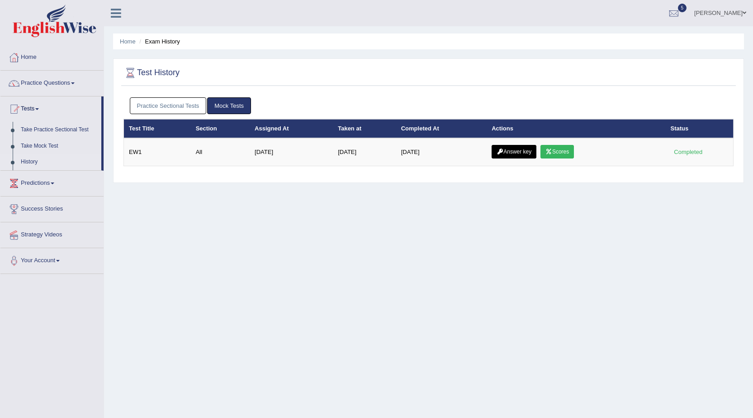
click at [170, 97] on div "Practice Sectional Tests Mock Tests" at bounding box center [429, 106] width 610 height 26
click at [172, 98] on link "Practice Sectional Tests" at bounding box center [168, 105] width 77 height 17
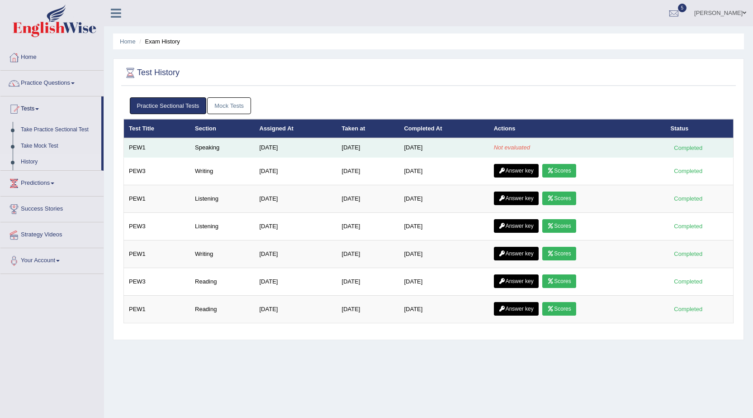
click at [515, 144] on em "Not evaluated" at bounding box center [512, 147] width 36 height 7
click at [246, 149] on td "Speaking" at bounding box center [222, 147] width 64 height 19
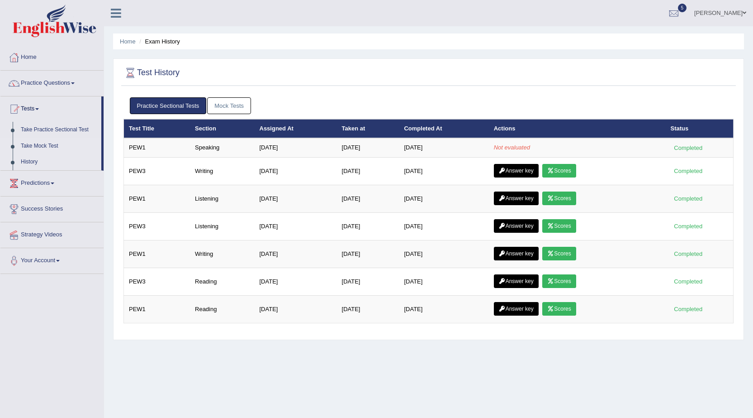
click at [43, 141] on link "Take Mock Test" at bounding box center [59, 146] width 85 height 16
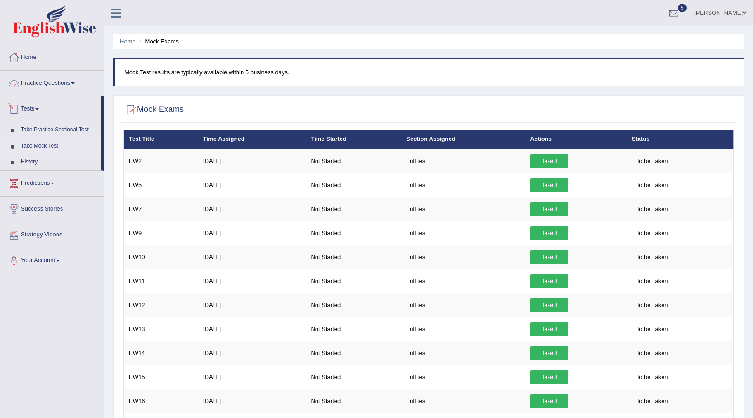
click at [72, 82] on link "Practice Questions" at bounding box center [51, 82] width 103 height 23
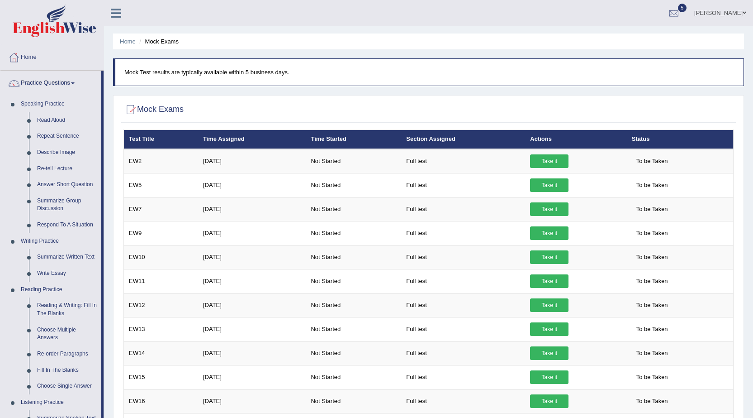
click at [696, 15] on link "[PERSON_NAME]" at bounding box center [721, 12] width 66 height 24
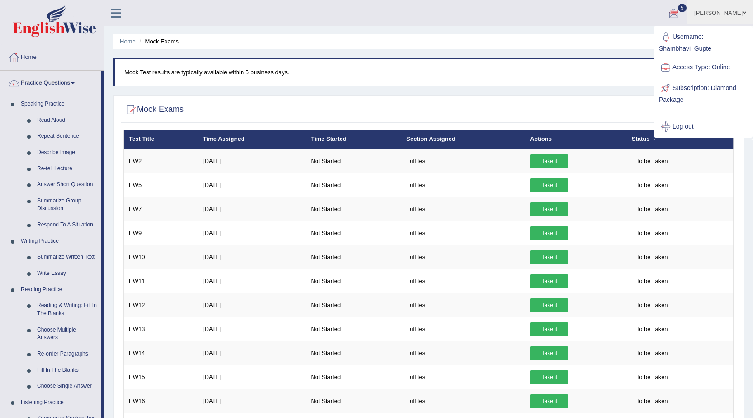
click at [678, 10] on span "5" at bounding box center [682, 8] width 9 height 9
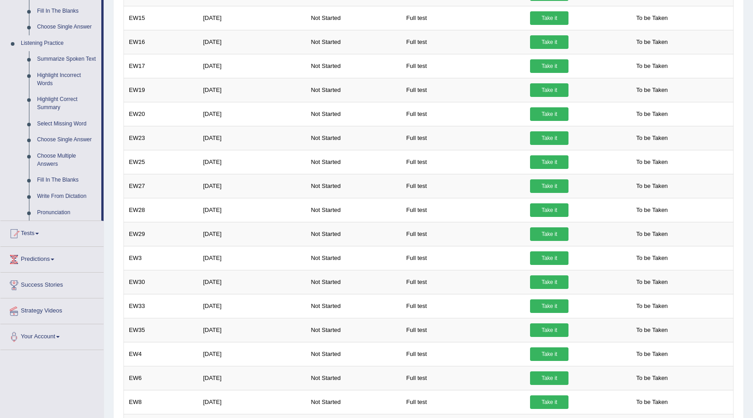
scroll to position [362, 0]
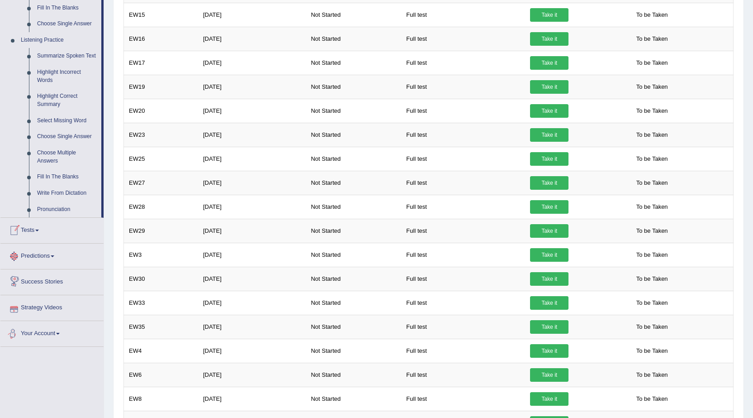
click at [37, 338] on link "Your Account" at bounding box center [51, 332] width 103 height 23
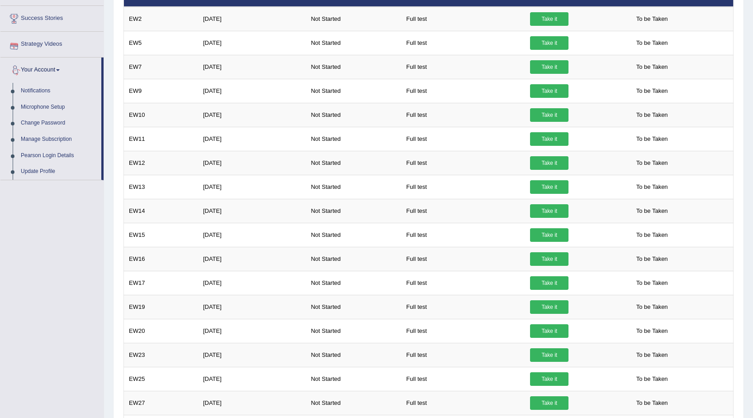
scroll to position [118, 0]
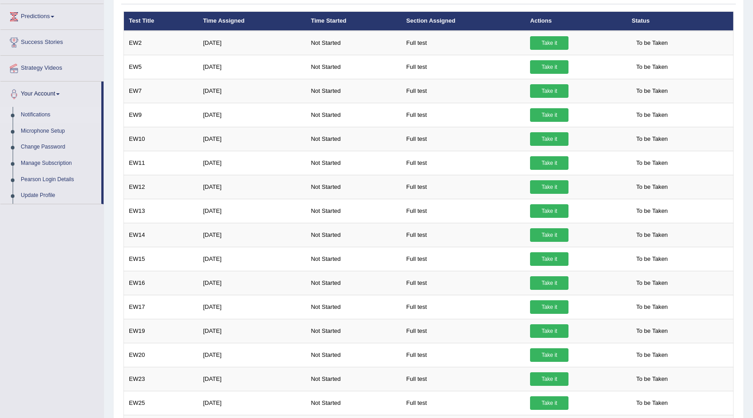
click at [37, 114] on link "Notifications" at bounding box center [59, 115] width 85 height 16
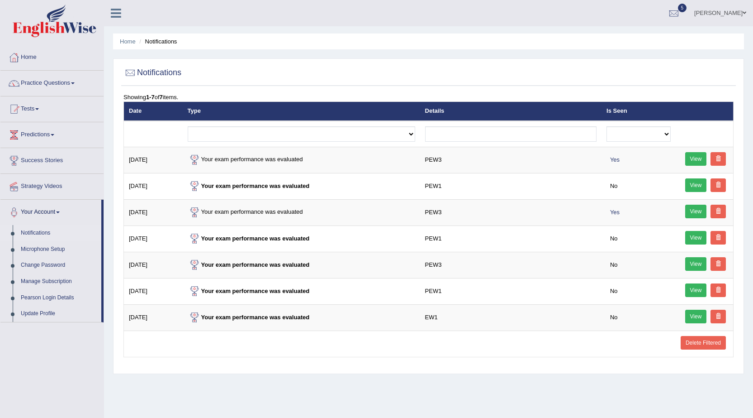
click at [381, 94] on div "Showing 1-7 of 7 items." at bounding box center [429, 97] width 610 height 9
click at [553, 12] on ul "[PERSON_NAME] Toggle navigation Username: Shambhavi_Gupte Access Type: Online S…" at bounding box center [526, 13] width 455 height 26
click at [69, 110] on link "Tests" at bounding box center [51, 107] width 103 height 23
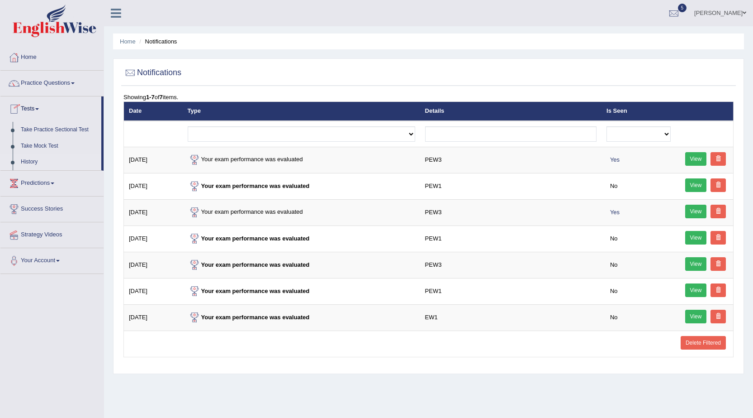
click at [61, 166] on link "History" at bounding box center [59, 162] width 85 height 16
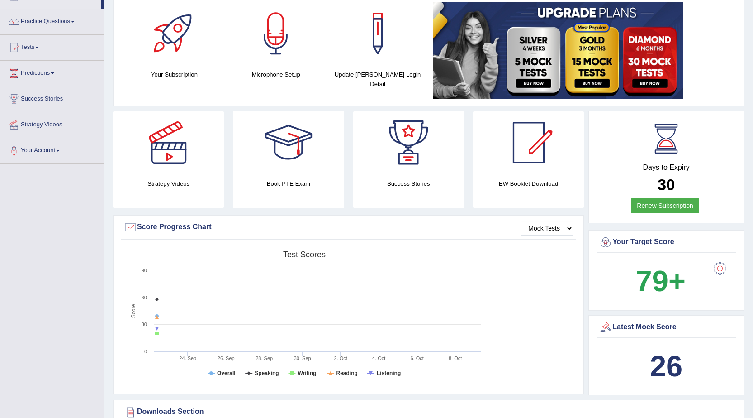
scroll to position [57, 0]
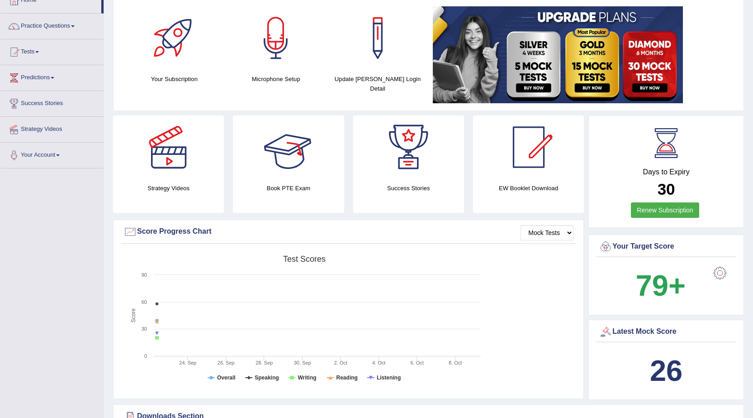
click at [300, 175] on div at bounding box center [288, 146] width 63 height 63
drag, startPoint x: 313, startPoint y: 334, endPoint x: 315, endPoint y: 344, distance: 10.6
click at [315, 344] on rect at bounding box center [305, 321] width 362 height 140
drag, startPoint x: 212, startPoint y: 372, endPoint x: 325, endPoint y: 378, distance: 112.8
click at [325, 378] on rect at bounding box center [305, 321] width 362 height 140
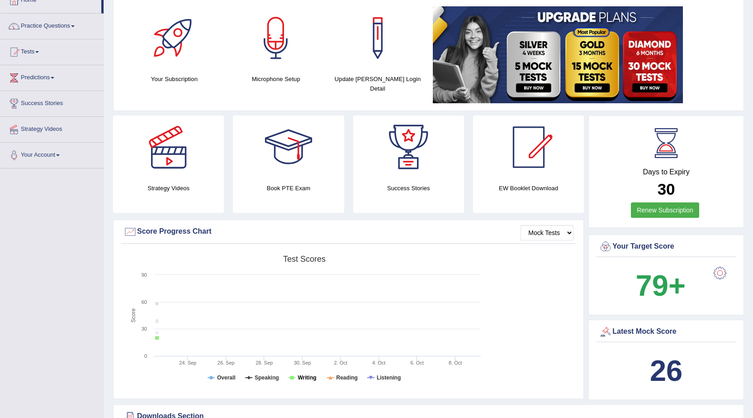
click at [300, 381] on tspan "Writing" at bounding box center [307, 377] width 19 height 6
click at [346, 377] on tspan "Reading" at bounding box center [347, 377] width 21 height 6
click at [383, 377] on tspan "Listening" at bounding box center [389, 377] width 24 height 6
click at [269, 379] on tspan "Speaking" at bounding box center [267, 377] width 24 height 6
click at [223, 375] on tspan "Overall" at bounding box center [226, 377] width 19 height 6
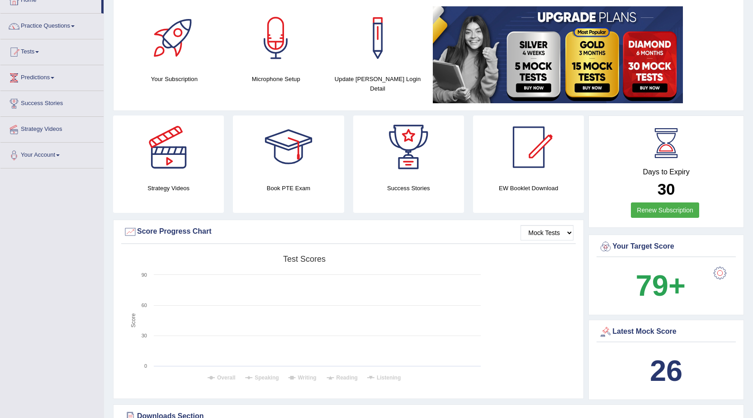
click at [220, 378] on tspan "Overall" at bounding box center [226, 377] width 19 height 6
click at [237, 377] on rect at bounding box center [305, 321] width 362 height 140
click at [258, 377] on tspan "Speaking" at bounding box center [267, 377] width 24 height 6
click at [296, 375] on rect at bounding box center [305, 321] width 362 height 140
click at [309, 378] on tspan "Writing" at bounding box center [307, 377] width 19 height 6
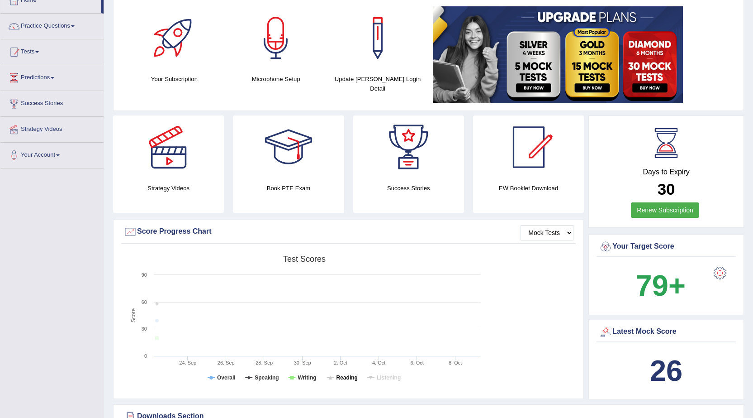
click at [337, 380] on tspan "Reading" at bounding box center [347, 377] width 21 height 6
click at [391, 378] on tspan "Listening" at bounding box center [389, 377] width 24 height 6
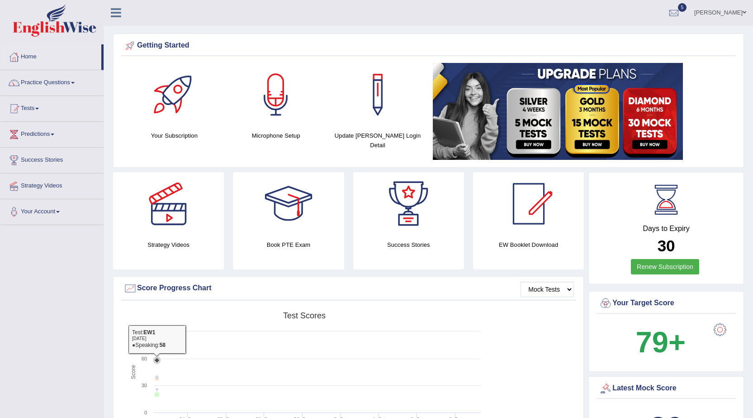
scroll to position [0, 0]
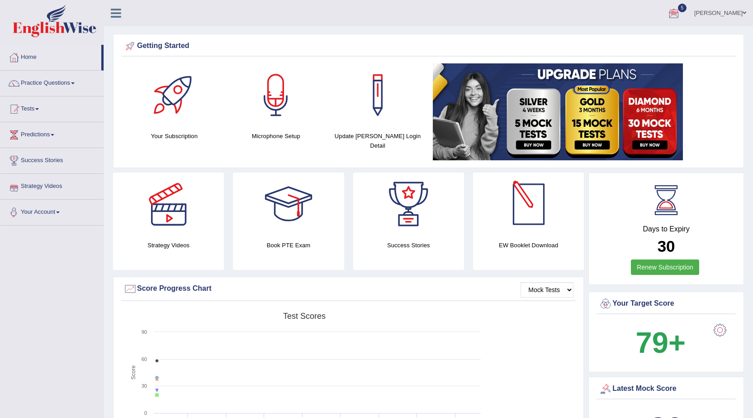
click at [537, 141] on img at bounding box center [558, 111] width 250 height 97
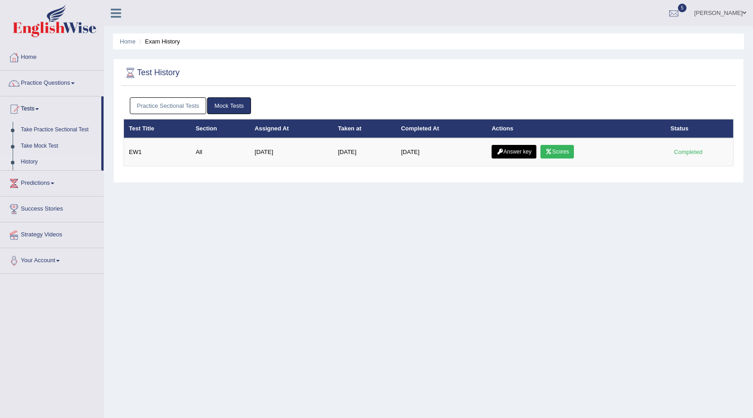
click at [175, 105] on link "Practice Sectional Tests" at bounding box center [168, 105] width 77 height 17
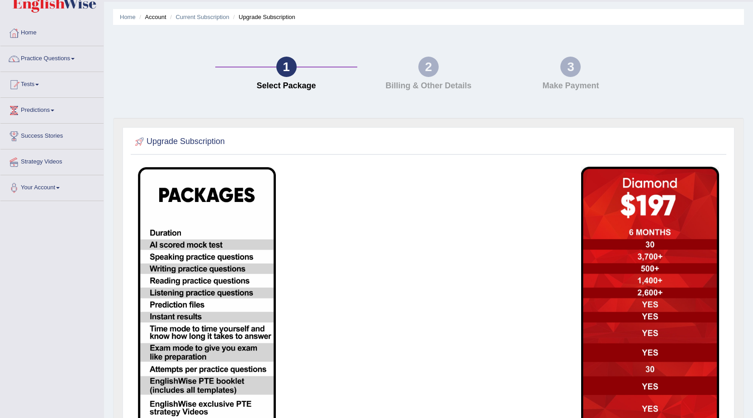
scroll to position [19, 0]
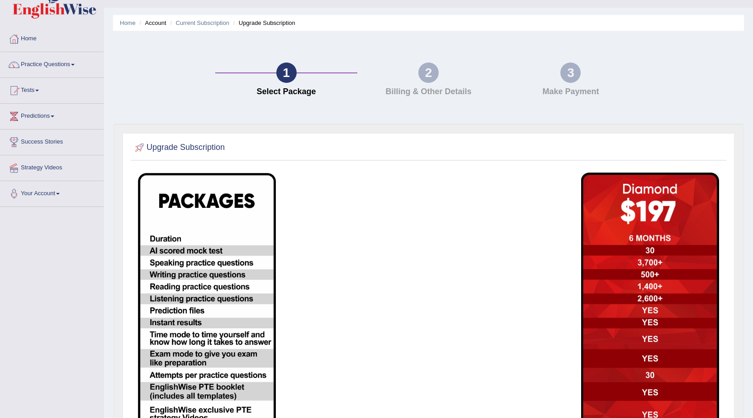
click at [424, 70] on div "2" at bounding box center [429, 72] width 20 height 20
click at [620, 195] on img at bounding box center [650, 327] width 138 height 311
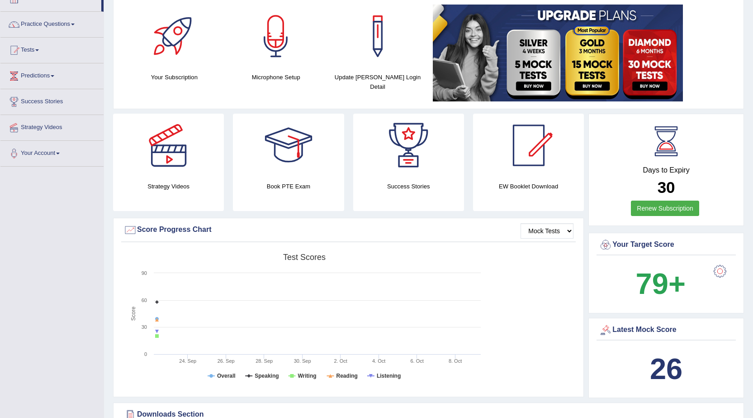
scroll to position [45, 0]
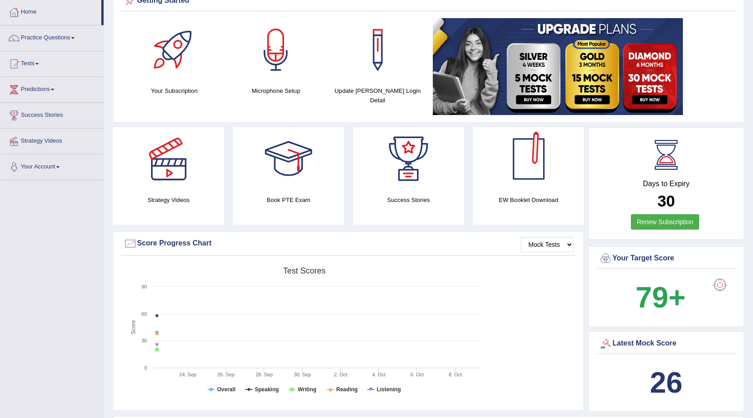
click at [536, 75] on img at bounding box center [558, 66] width 250 height 97
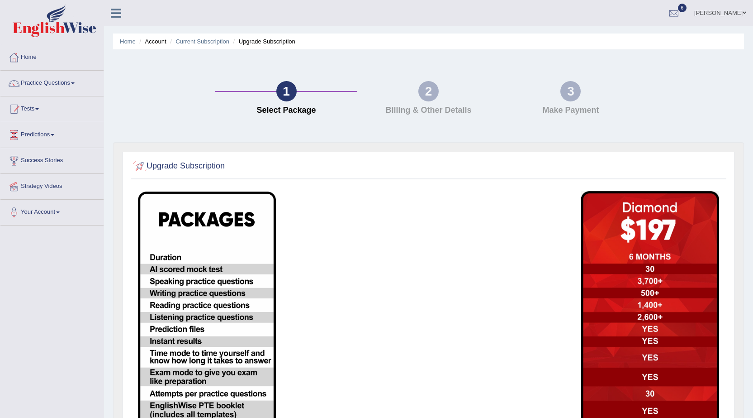
click at [192, 165] on h2 "Upgrade Subscription" at bounding box center [179, 166] width 92 height 14
click at [62, 210] on link "Your Account" at bounding box center [51, 211] width 103 height 23
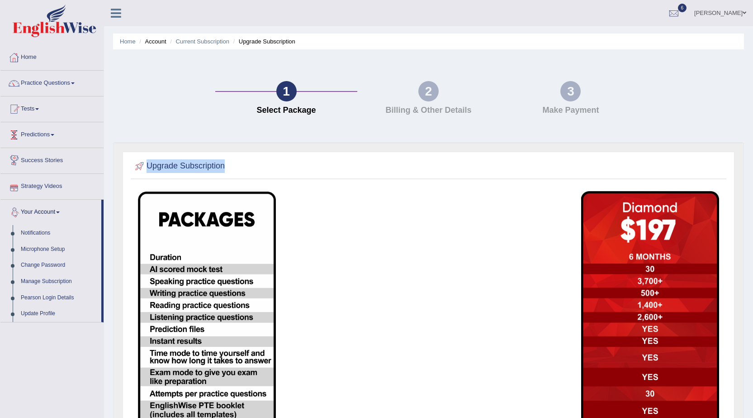
click at [54, 133] on link "Predictions" at bounding box center [51, 133] width 103 height 23
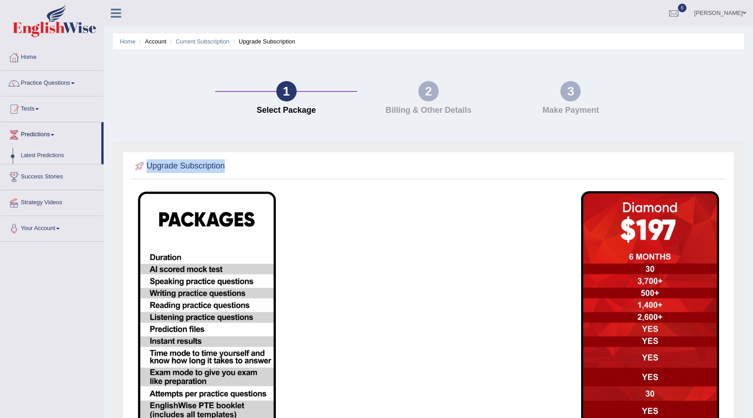
click at [48, 157] on link "Latest Predictions" at bounding box center [59, 156] width 85 height 16
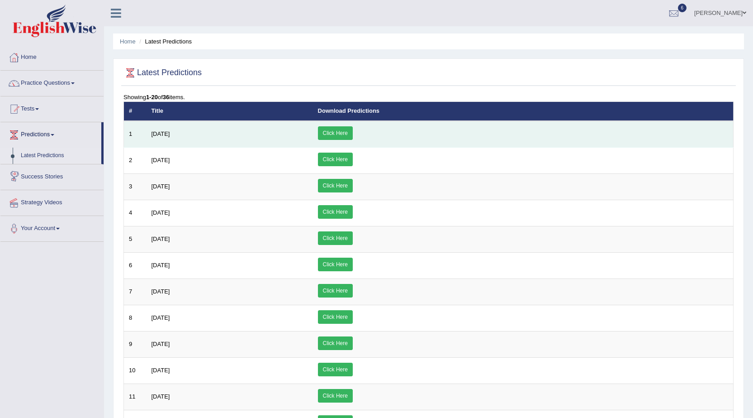
click at [353, 130] on link "Click Here" at bounding box center [335, 133] width 35 height 14
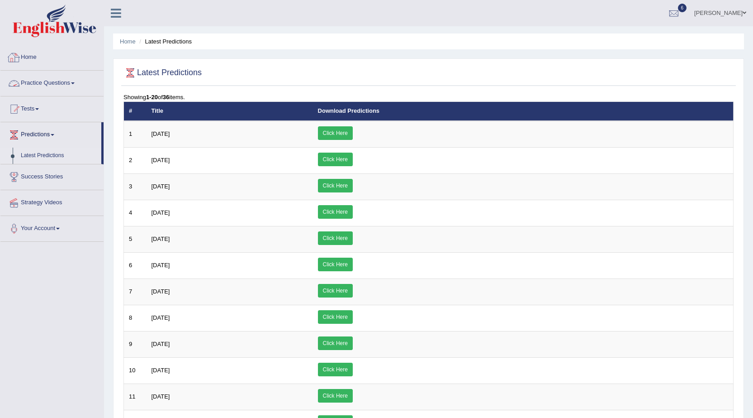
click at [26, 78] on link "Practice Questions" at bounding box center [51, 82] width 103 height 23
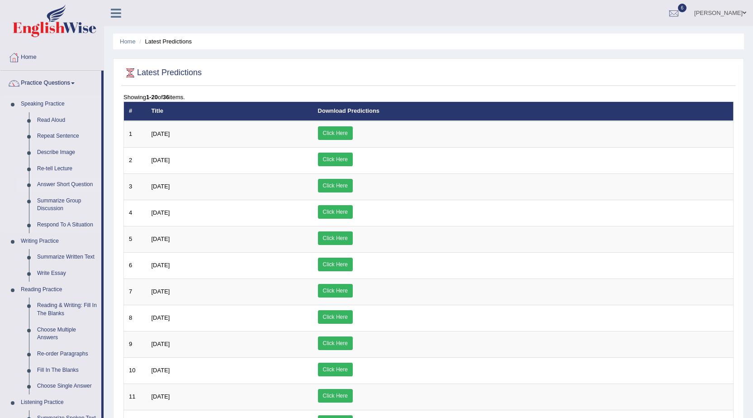
click at [75, 183] on link "Answer Short Question" at bounding box center [67, 184] width 68 height 16
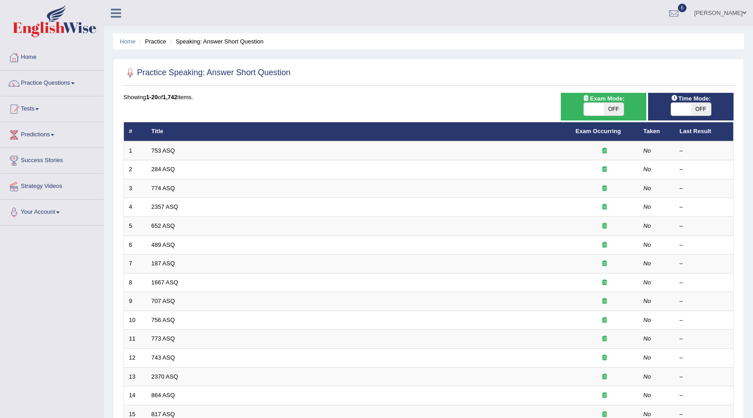
click at [615, 113] on span "OFF" at bounding box center [614, 109] width 20 height 13
checkbox input "true"
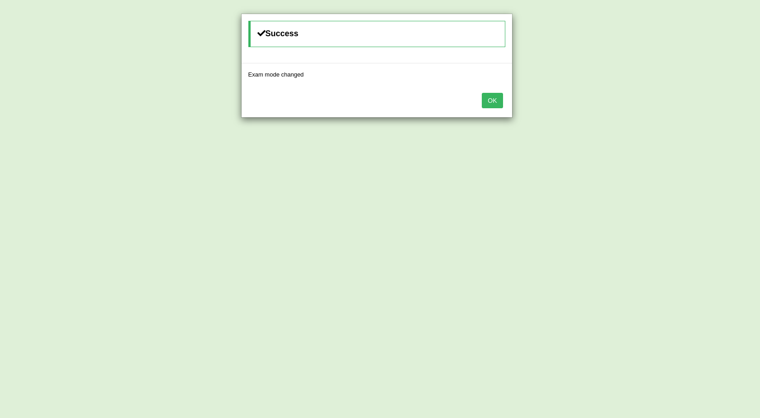
click at [493, 97] on button "OK" at bounding box center [492, 100] width 21 height 15
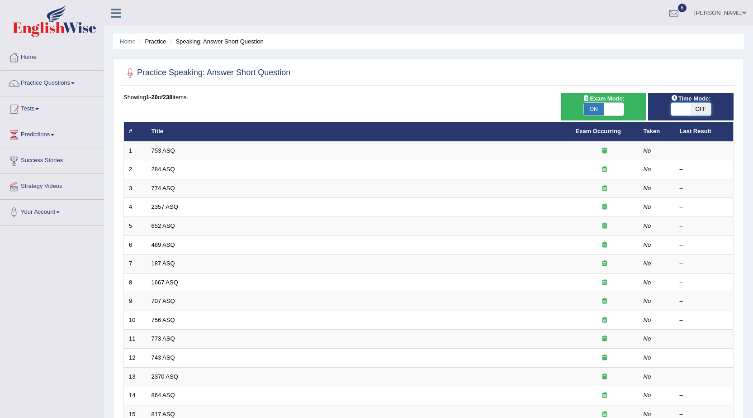
click at [684, 112] on span at bounding box center [682, 109] width 20 height 13
checkbox input "true"
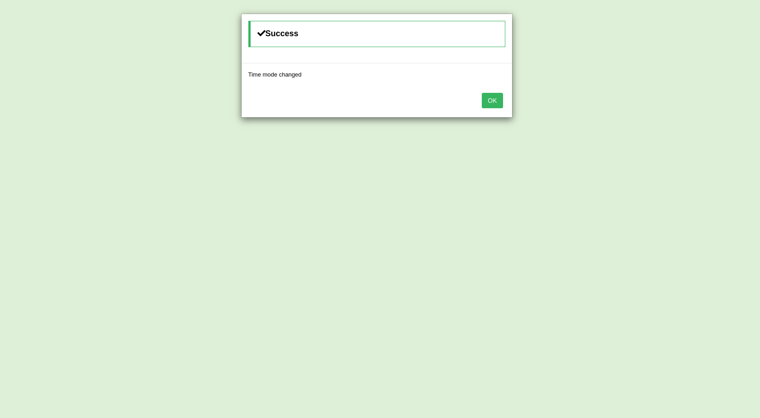
click at [493, 102] on button "OK" at bounding box center [492, 100] width 21 height 15
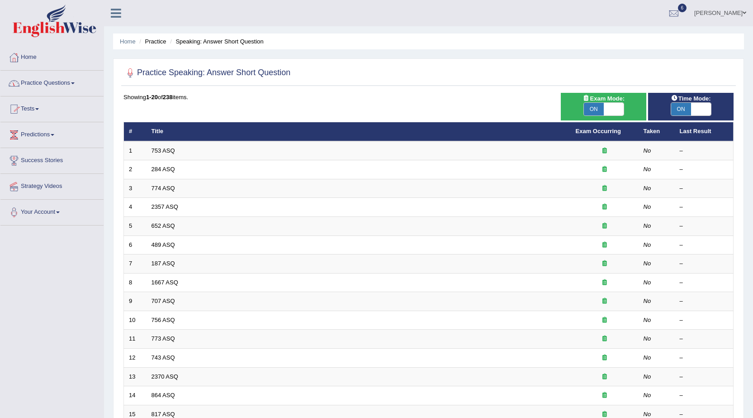
click at [69, 82] on link "Practice Questions" at bounding box center [51, 82] width 103 height 23
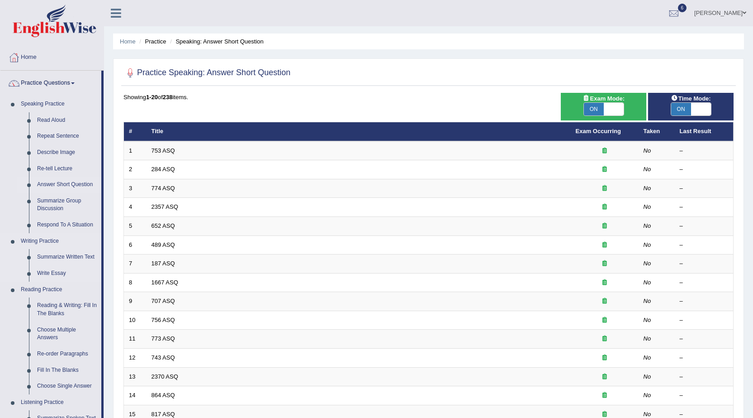
scroll to position [45, 0]
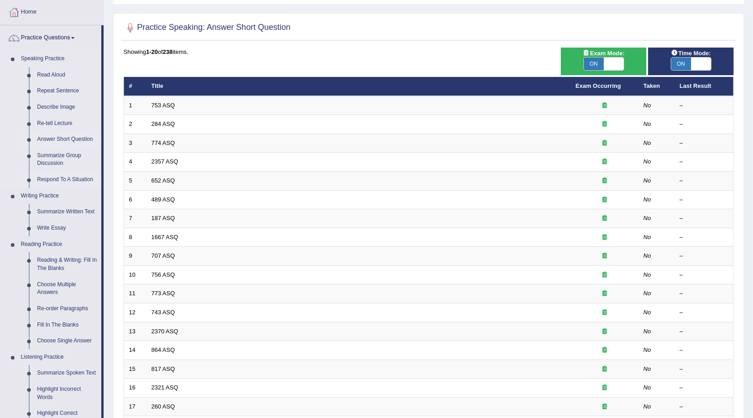
click at [62, 182] on link "Respond To A Situation" at bounding box center [67, 180] width 68 height 16
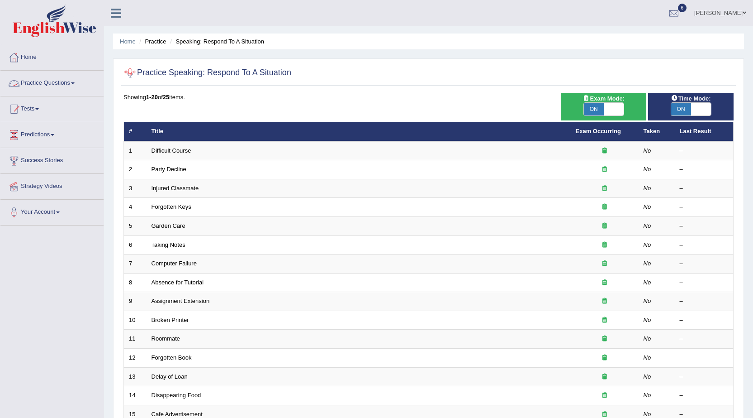
click at [63, 83] on link "Practice Questions" at bounding box center [51, 82] width 103 height 23
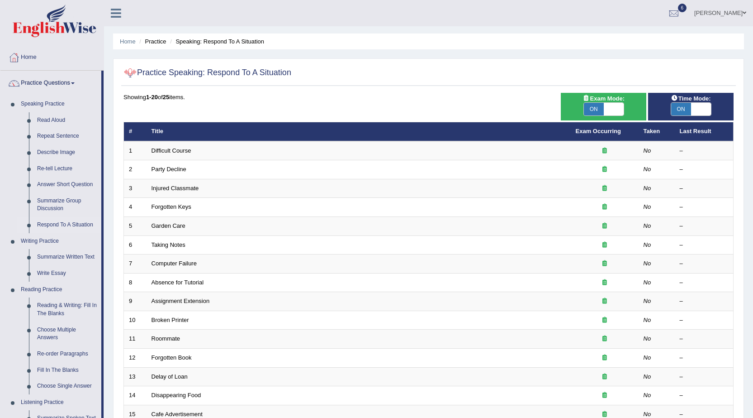
click at [131, 70] on div at bounding box center [131, 73] width 14 height 14
click at [65, 264] on link "Summarize Written Text" at bounding box center [67, 257] width 68 height 16
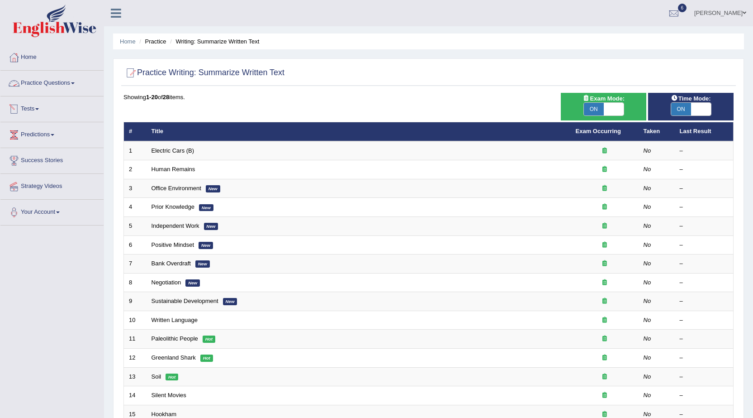
click at [43, 88] on link "Practice Questions" at bounding box center [51, 82] width 103 height 23
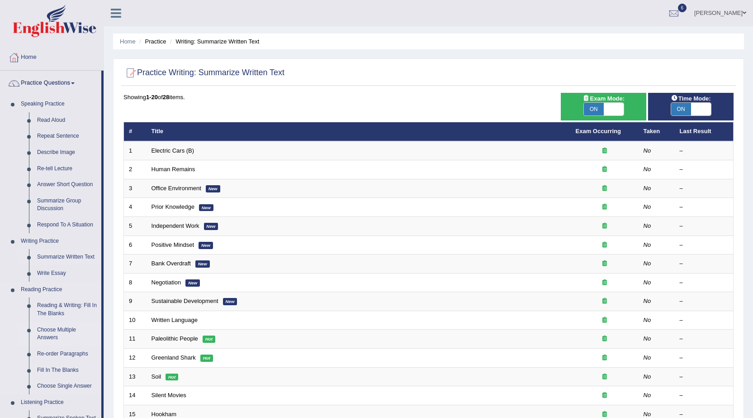
click at [58, 329] on link "Choose Multiple Answers" at bounding box center [67, 334] width 68 height 24
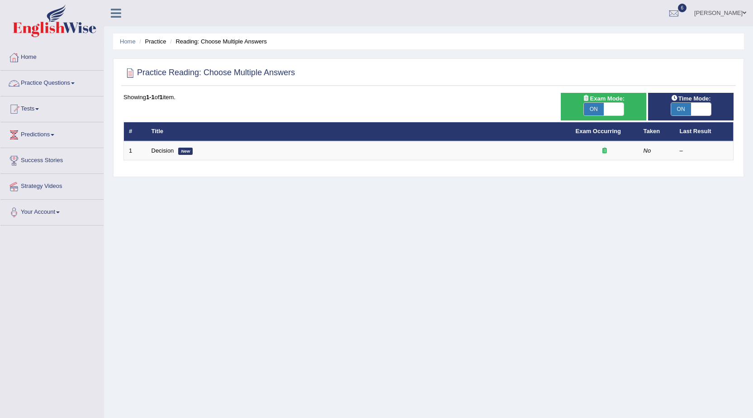
click at [46, 93] on li "Practice Questions Speaking Practice Read Aloud Repeat Sentence Describe Image …" at bounding box center [51, 84] width 103 height 26
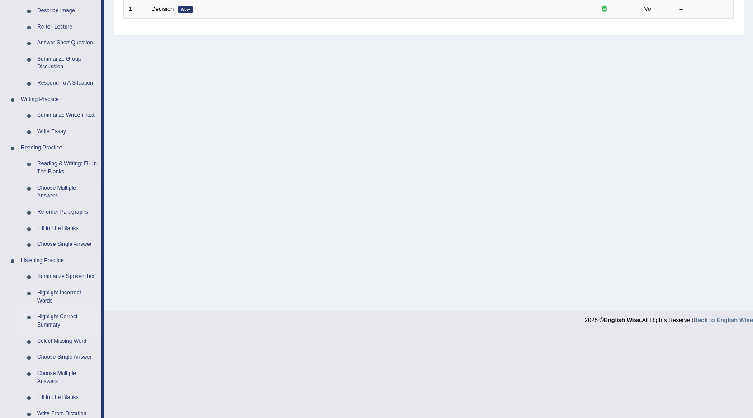
scroll to position [226, 0]
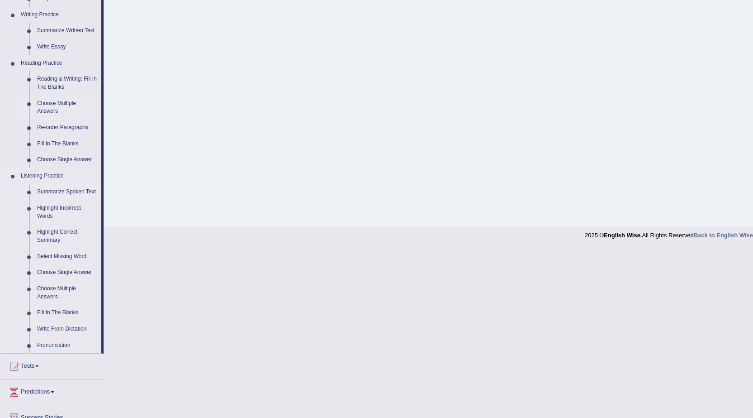
click at [59, 187] on link "Summarize Spoken Text" at bounding box center [67, 192] width 68 height 16
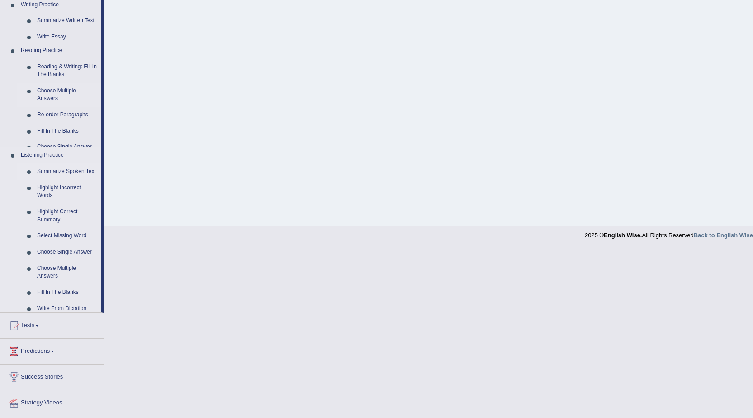
scroll to position [57, 0]
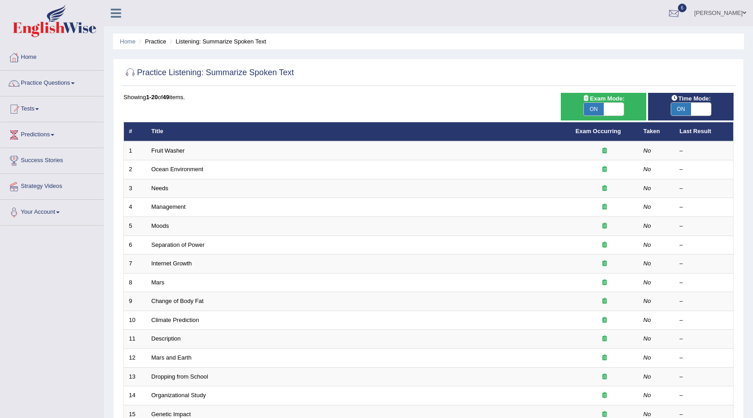
click at [667, 15] on div at bounding box center [674, 14] width 14 height 14
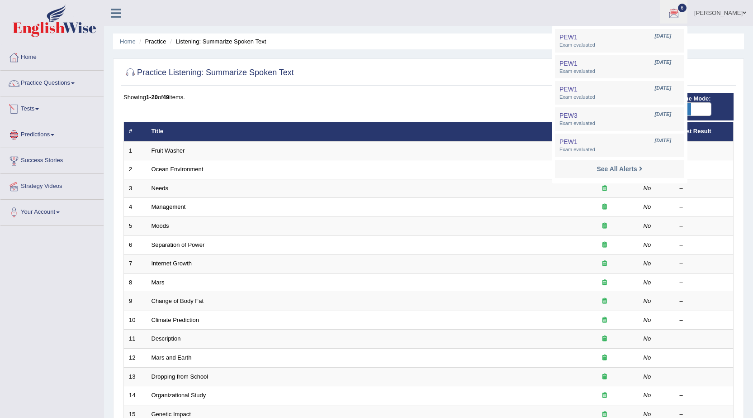
click at [49, 107] on link "Tests" at bounding box center [51, 107] width 103 height 23
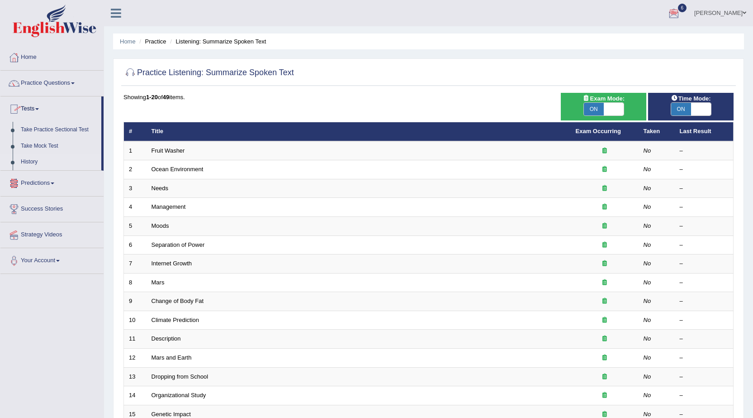
click at [29, 158] on link "History" at bounding box center [59, 162] width 85 height 16
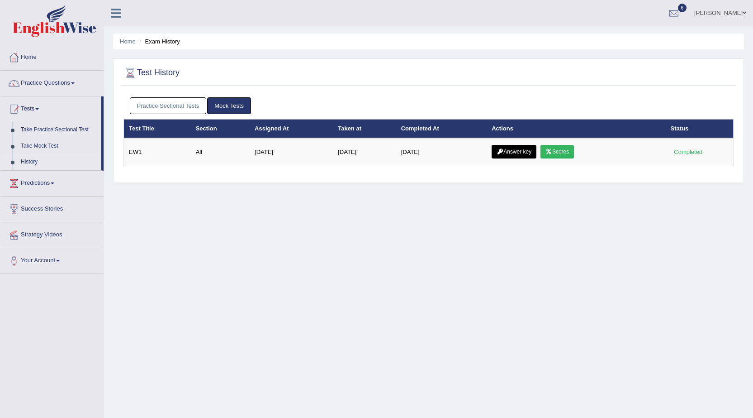
click at [182, 107] on link "Practice Sectional Tests" at bounding box center [168, 105] width 77 height 17
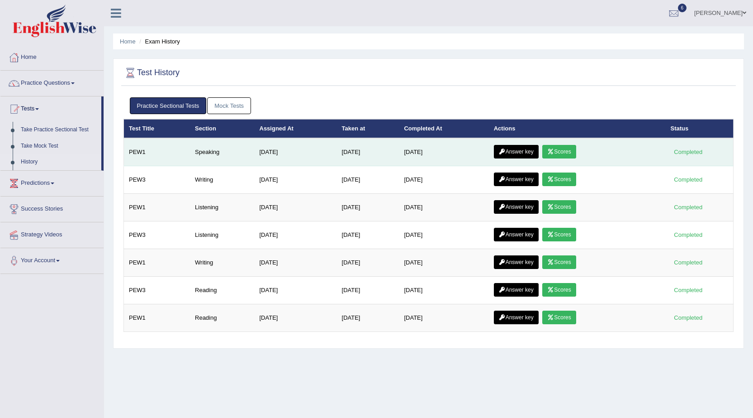
click at [560, 145] on link "Scores" at bounding box center [559, 152] width 33 height 14
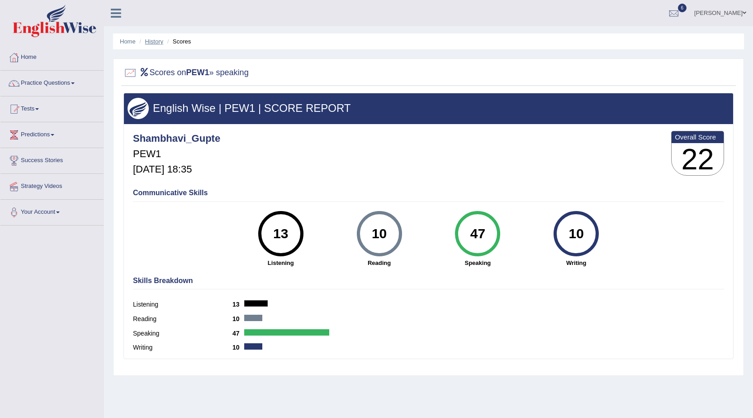
click at [156, 43] on link "History" at bounding box center [154, 41] width 18 height 7
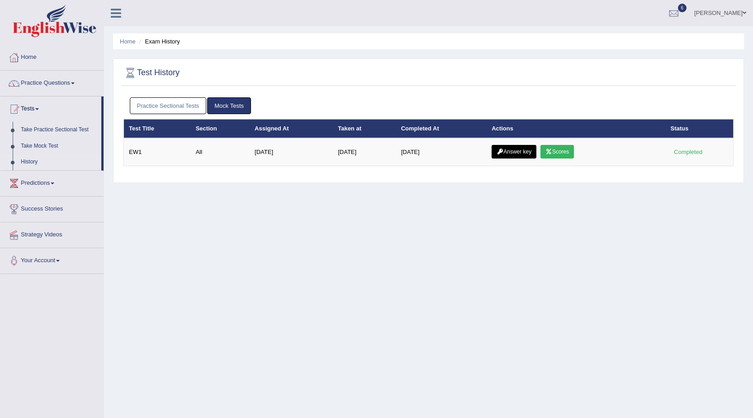
click at [173, 110] on link "Practice Sectional Tests" at bounding box center [168, 105] width 77 height 17
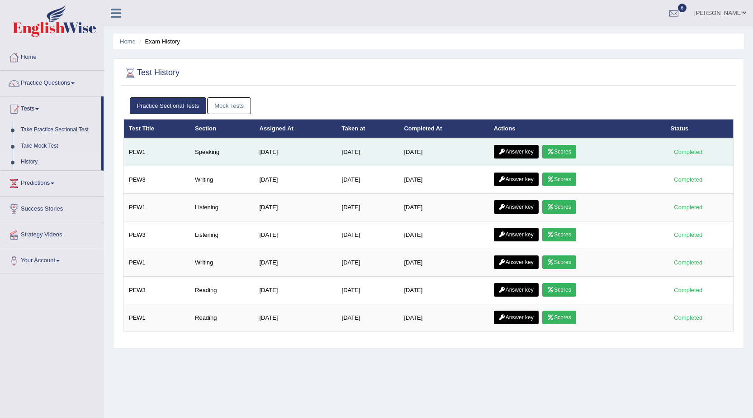
click at [499, 148] on link "Answer key" at bounding box center [516, 152] width 45 height 14
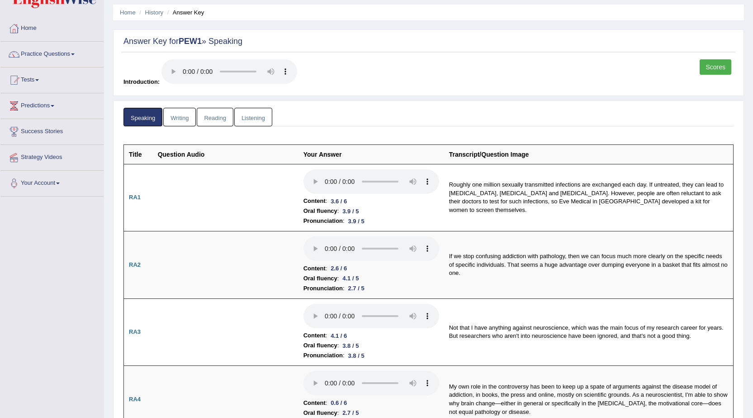
scroll to position [45, 0]
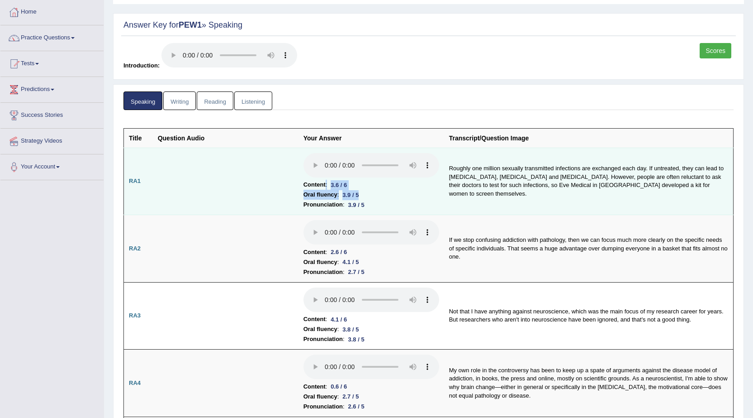
drag, startPoint x: 325, startPoint y: 186, endPoint x: 365, endPoint y: 197, distance: 41.1
click at [365, 197] on td "Content : 3.6 / 6 Oral fluency : 3.9 / 5 Pronunciation : 3.9 / 5" at bounding box center [372, 181] width 146 height 67
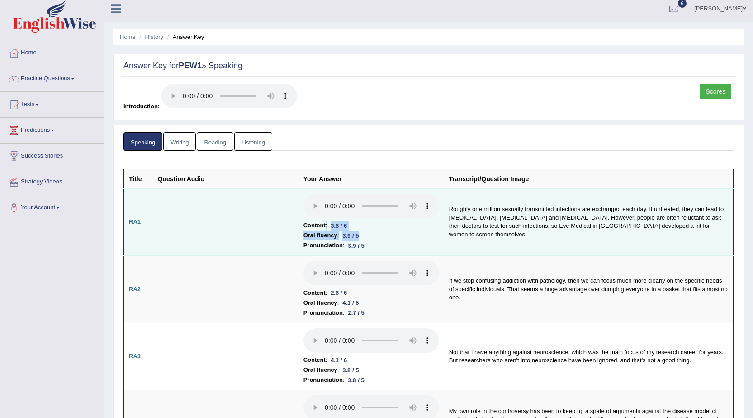
scroll to position [0, 0]
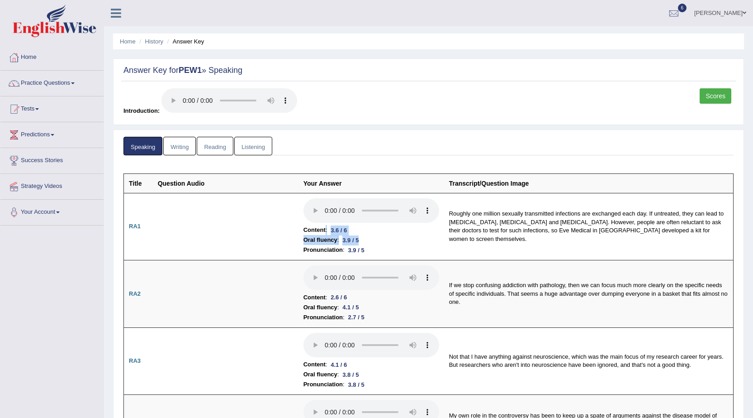
click at [190, 146] on link "Writing" at bounding box center [179, 146] width 33 height 19
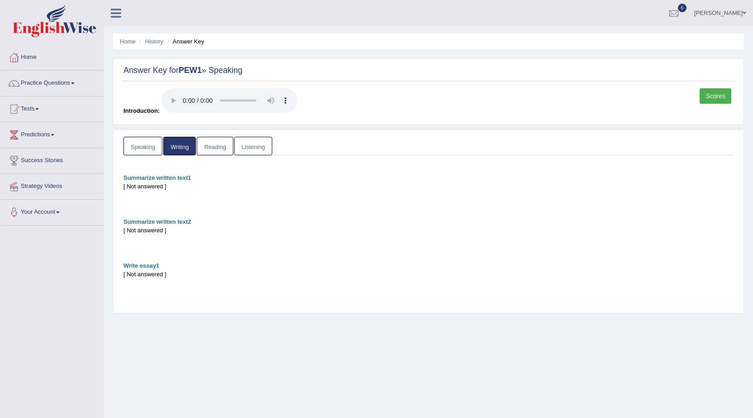
click at [208, 145] on link "Reading" at bounding box center [215, 146] width 36 height 19
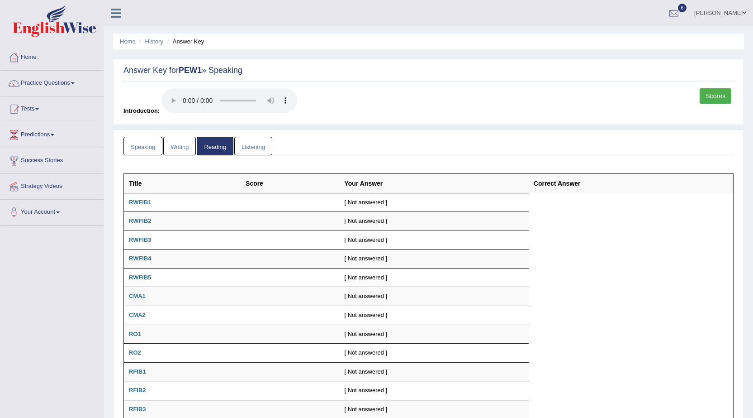
click at [261, 143] on link "Listening" at bounding box center [253, 146] width 38 height 19
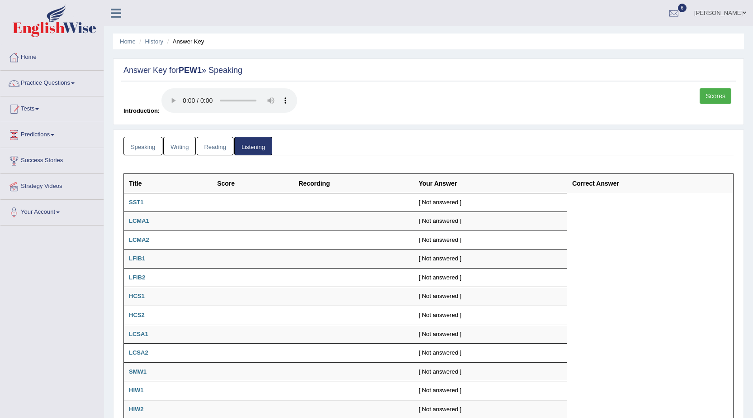
click at [154, 140] on link "Speaking" at bounding box center [143, 146] width 39 height 19
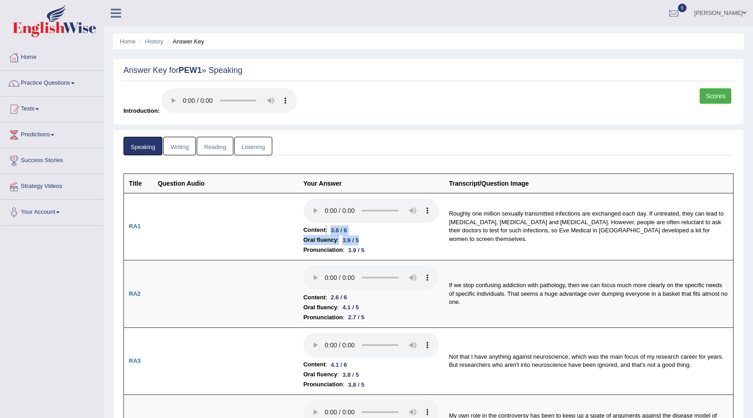
click at [703, 94] on link "Scores" at bounding box center [716, 95] width 32 height 15
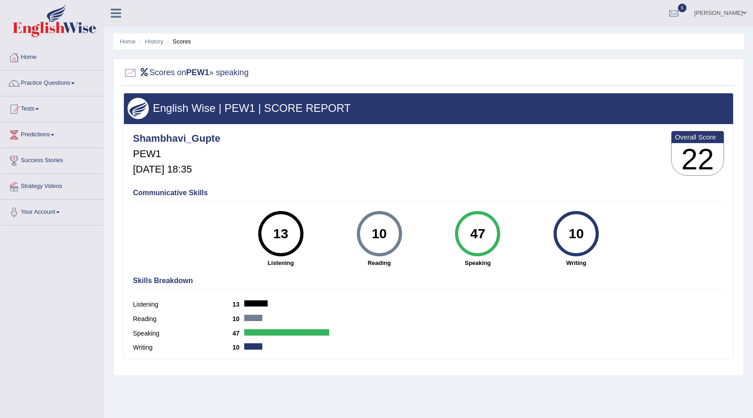
drag, startPoint x: 0, startPoint y: 0, endPoint x: 483, endPoint y: 263, distance: 549.8
click at [483, 263] on div "47 Speaking" at bounding box center [478, 239] width 99 height 56
click at [483, 263] on strong "Speaking" at bounding box center [478, 262] width 90 height 9
click at [701, 7] on link "[PERSON_NAME]" at bounding box center [721, 12] width 66 height 24
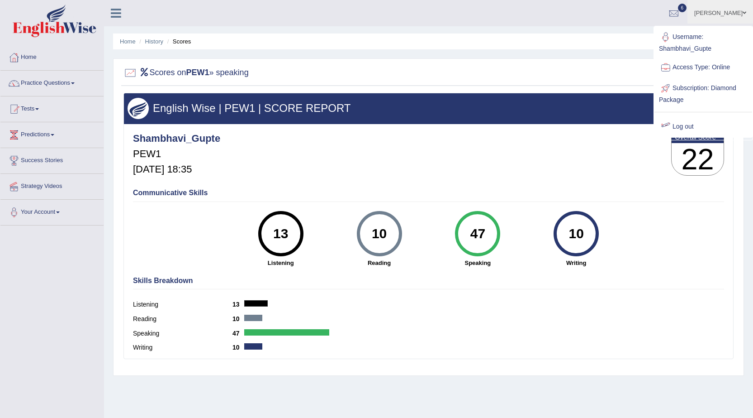
click at [691, 121] on link "Log out" at bounding box center [704, 126] width 98 height 21
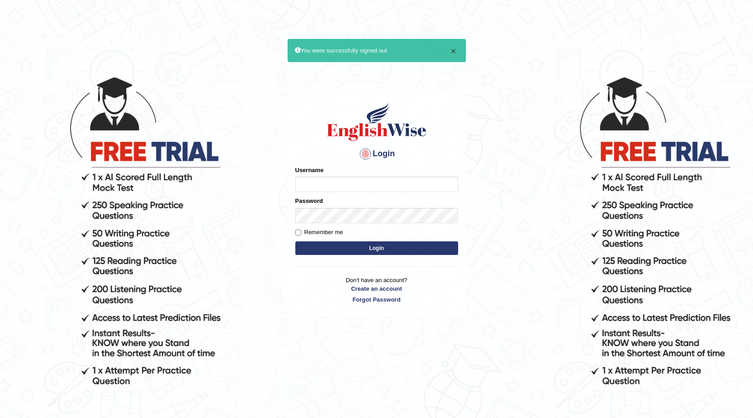
click at [454, 53] on button "×" at bounding box center [453, 51] width 5 height 10
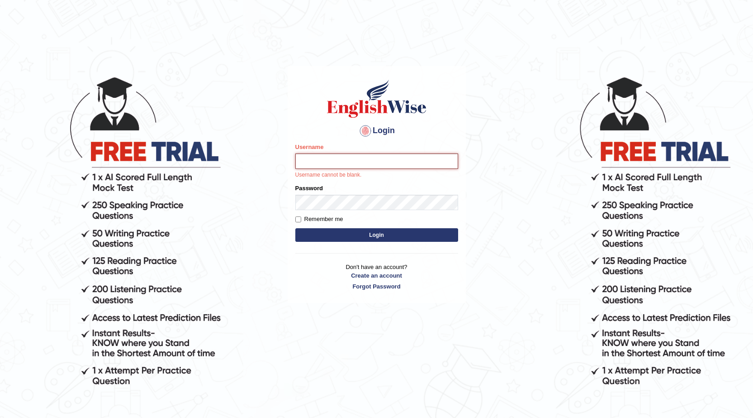
click at [338, 157] on input "Username" at bounding box center [376, 160] width 163 height 15
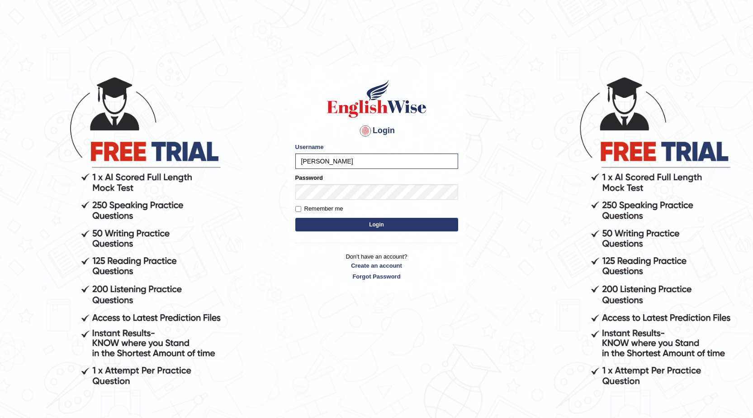
click at [345, 144] on div "Username [PERSON_NAME]" at bounding box center [376, 156] width 163 height 26
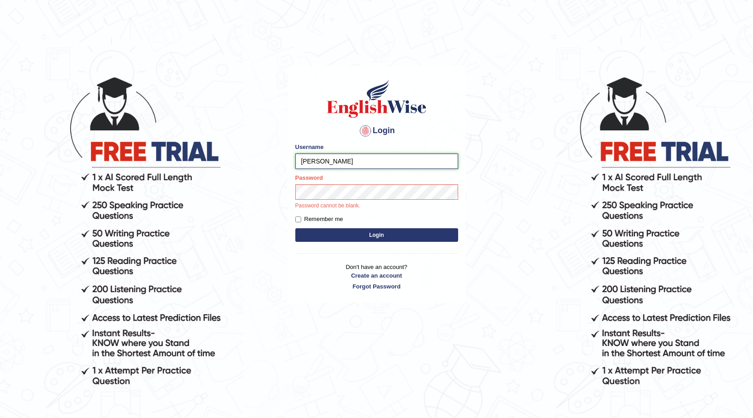
click at [344, 156] on input "[PERSON_NAME]" at bounding box center [376, 160] width 163 height 15
type input "Shambhavi_Gupte"
click at [401, 153] on input "Shambhavi_Gupte" at bounding box center [376, 160] width 163 height 15
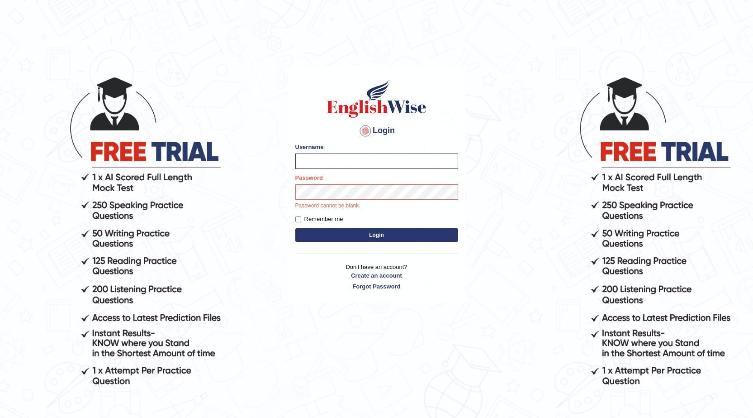
click at [441, 104] on h1 at bounding box center [376, 98] width 163 height 41
